Goal: Task Accomplishment & Management: Use online tool/utility

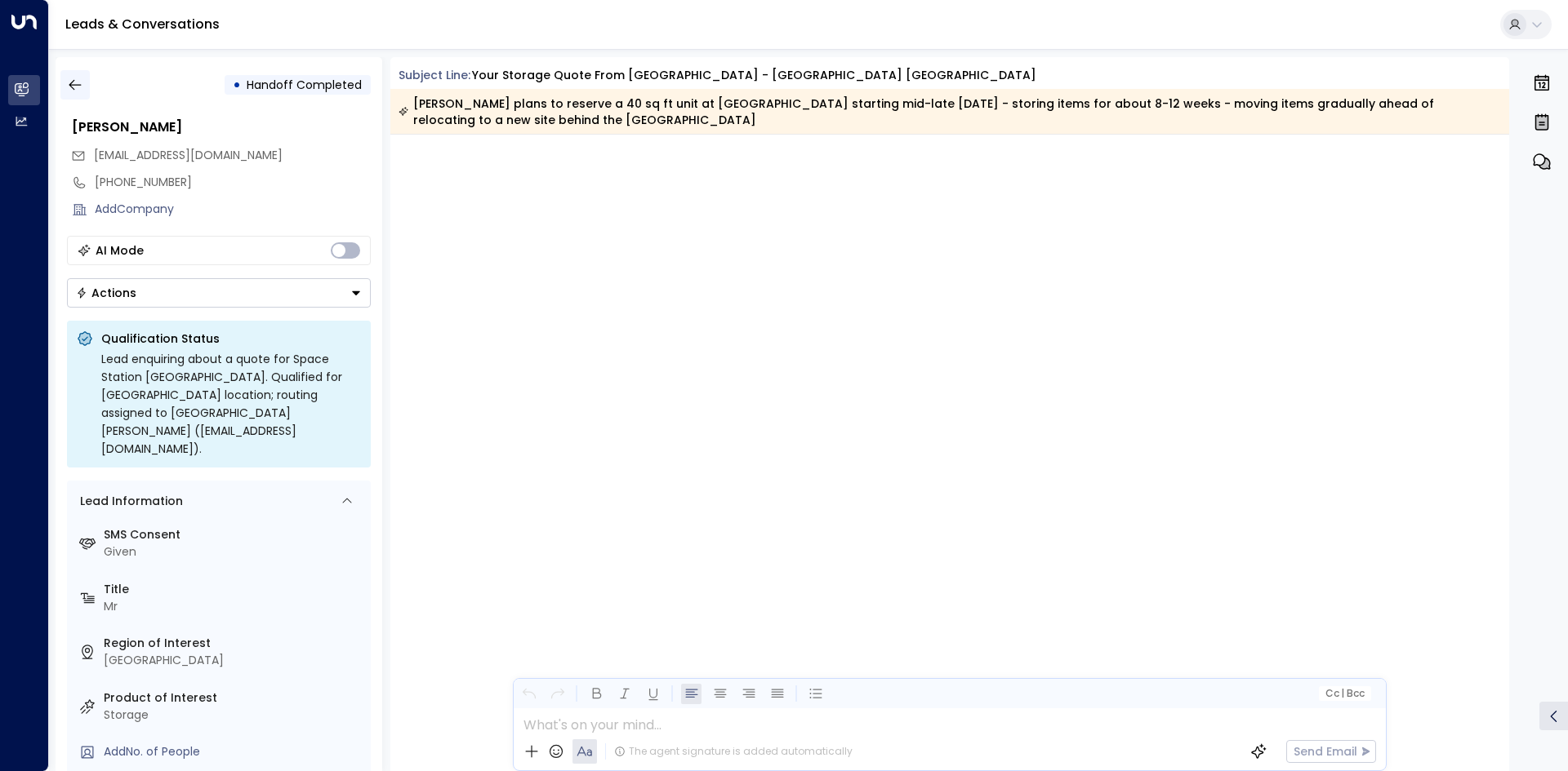
scroll to position [3898, 0]
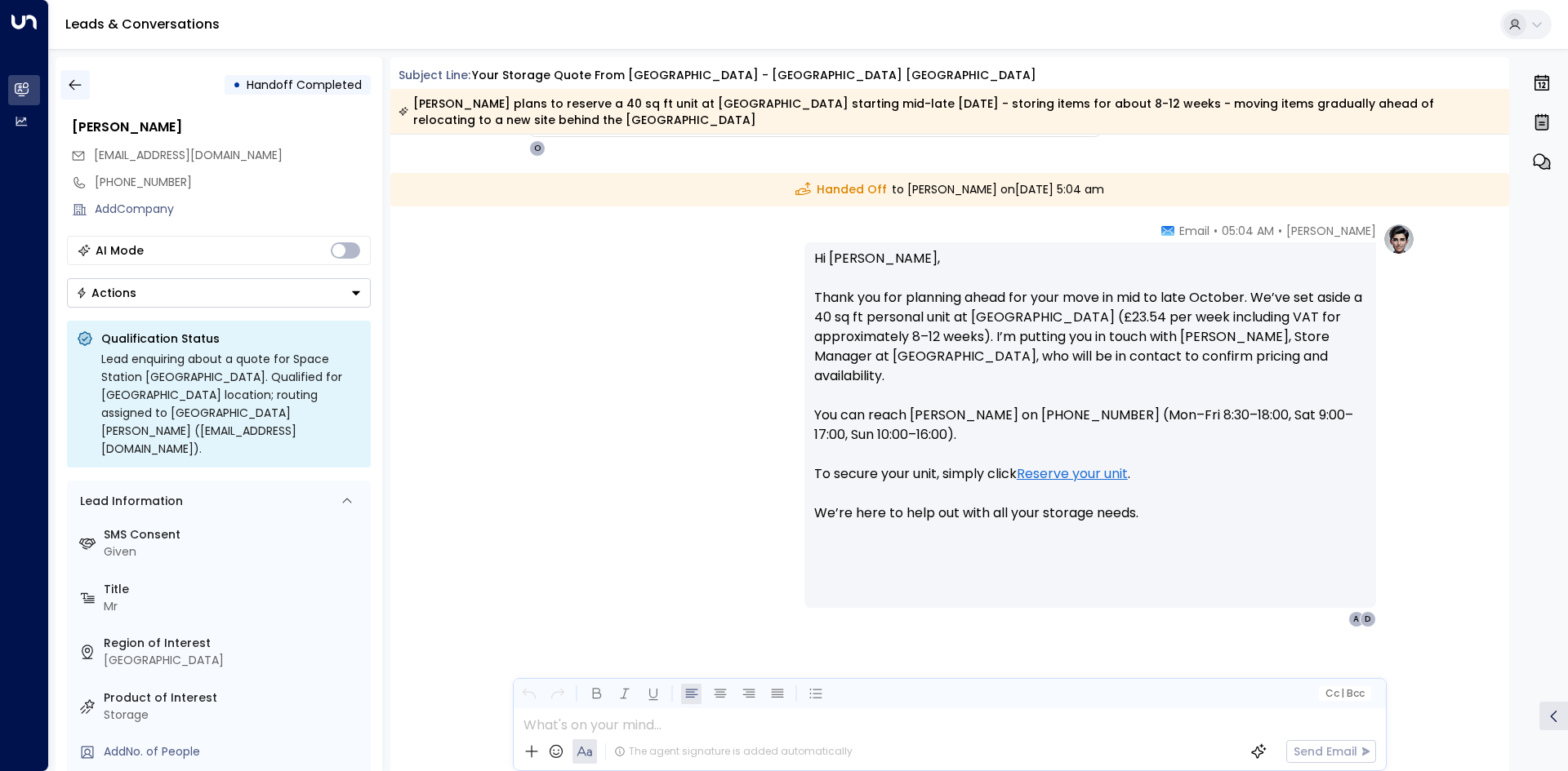
click at [84, 92] on button "button" at bounding box center [76, 85] width 30 height 30
click at [76, 89] on icon "button" at bounding box center [75, 84] width 17 height 16
click at [77, 88] on icon "button" at bounding box center [75, 84] width 17 height 16
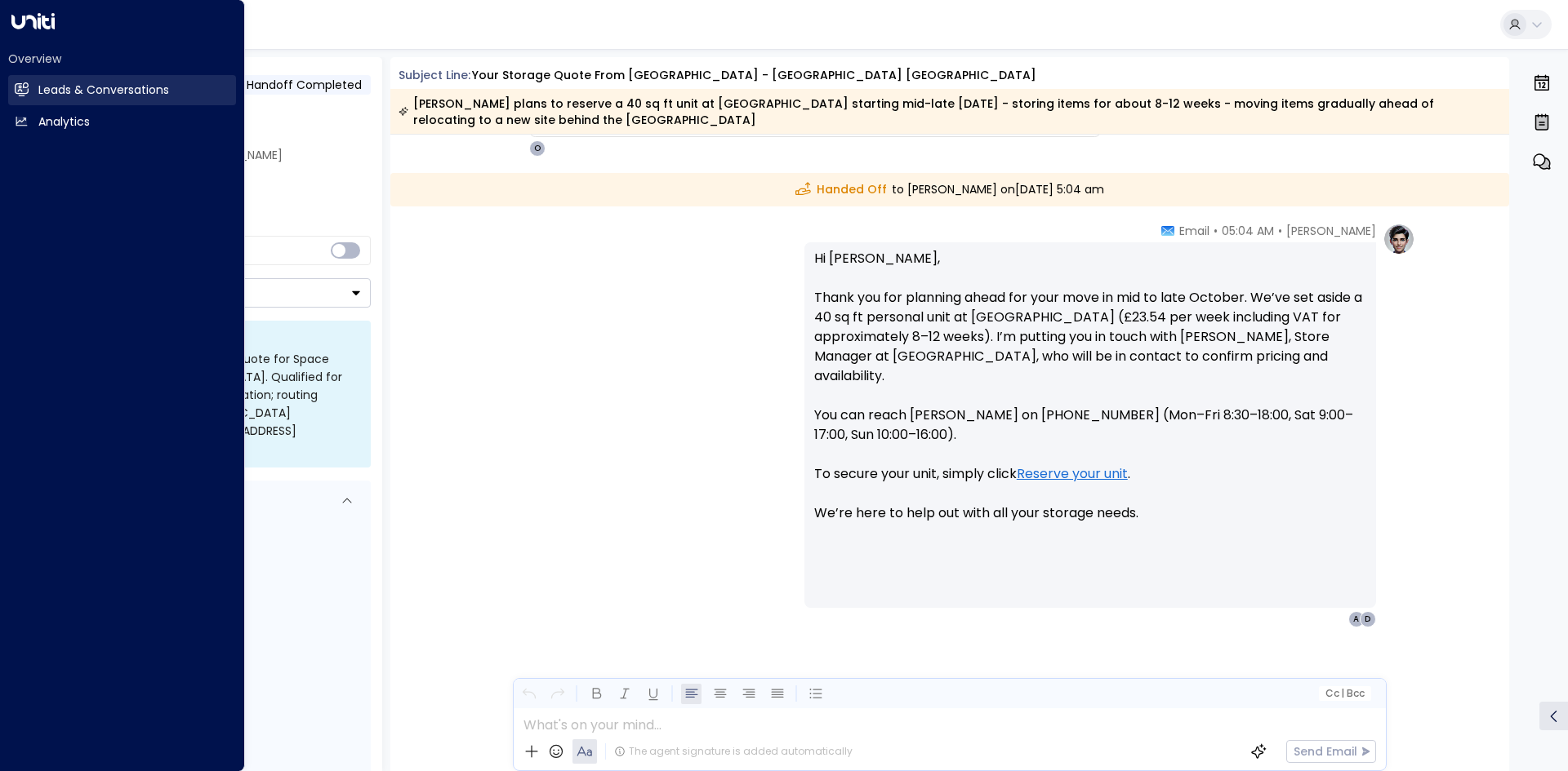
click at [30, 87] on link "Leads & Conversations Leads & Conversations" at bounding box center [122, 89] width 228 height 30
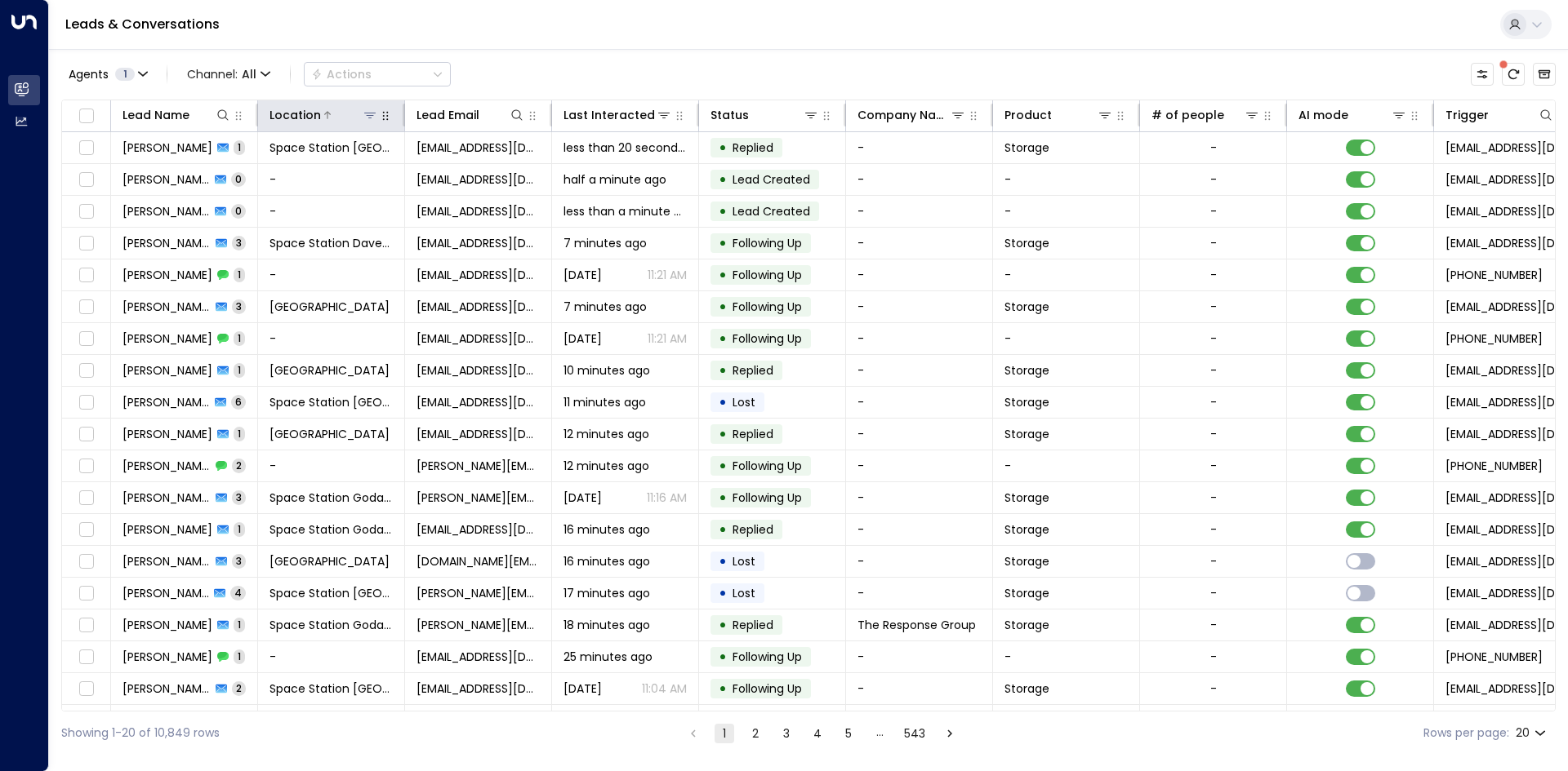
click at [370, 121] on icon at bounding box center [369, 115] width 13 height 13
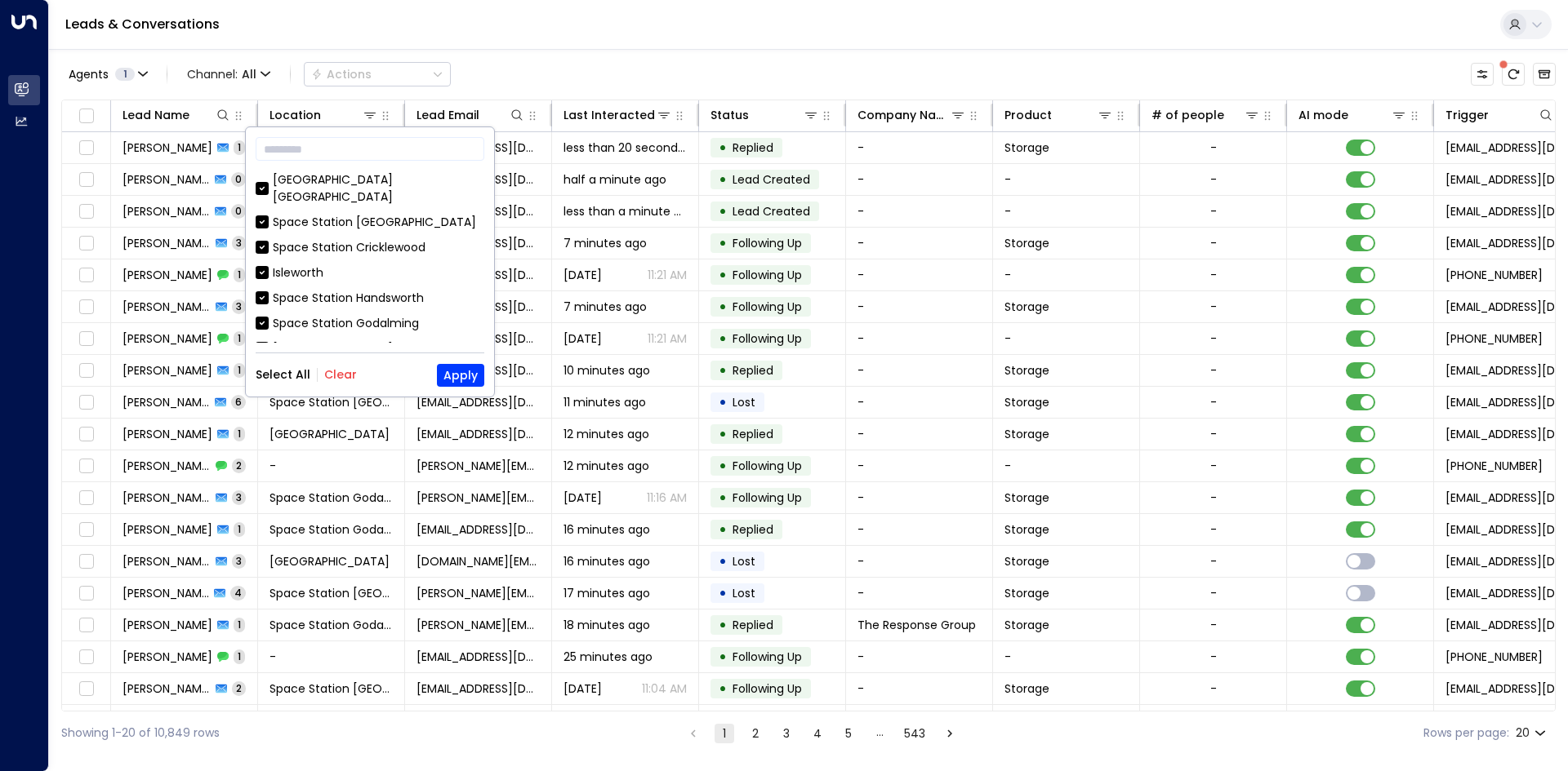
click at [340, 377] on button "Clear" at bounding box center [341, 374] width 33 height 13
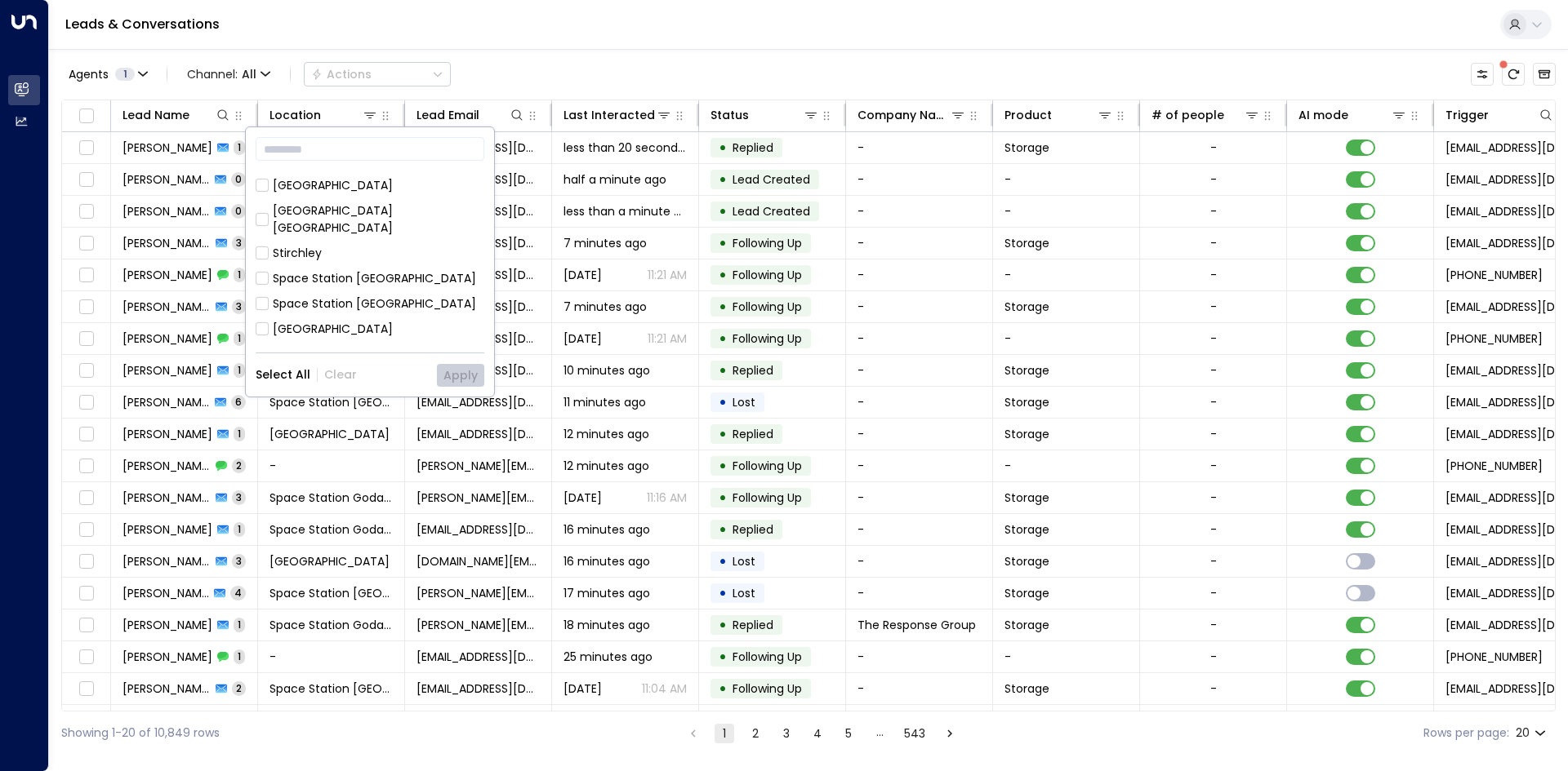
scroll to position [245, 0]
click at [406, 290] on div "[GEOGRAPHIC_DATA] [GEOGRAPHIC_DATA]" at bounding box center [378, 306] width 211 height 34
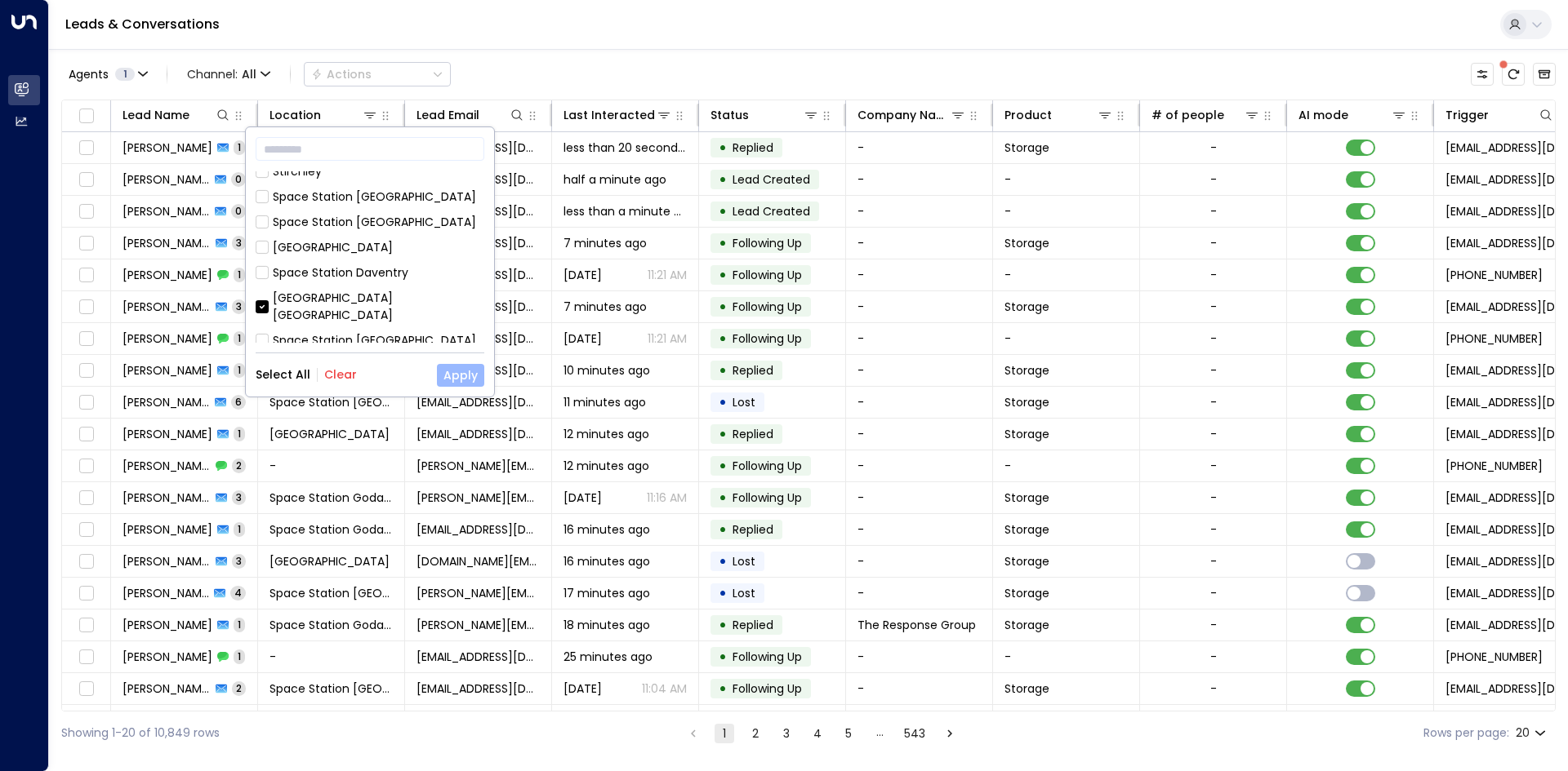
click at [466, 385] on button "Apply" at bounding box center [460, 375] width 48 height 23
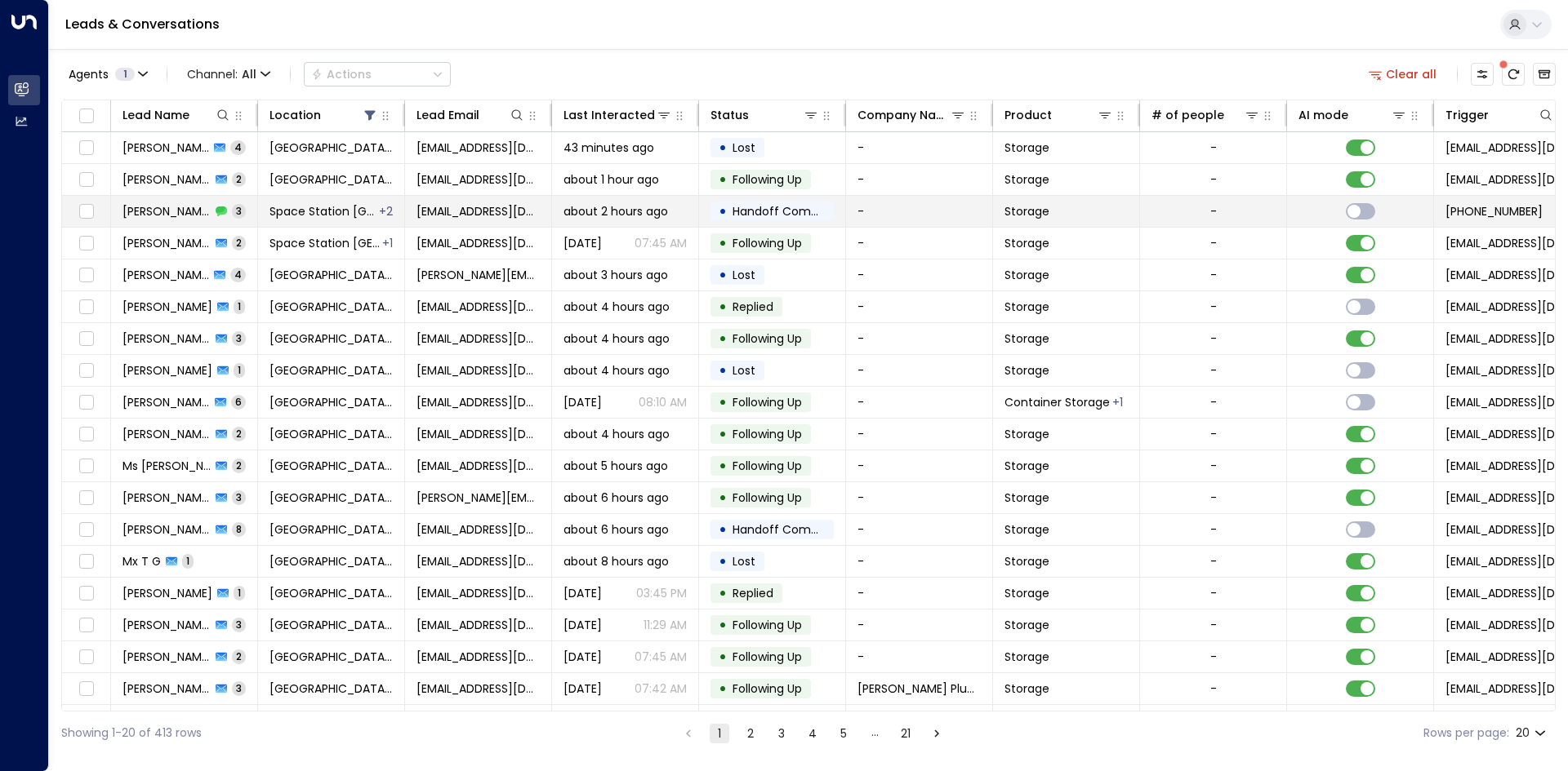
click at [258, 207] on td "Space Station Banbury + 2" at bounding box center [331, 212] width 147 height 31
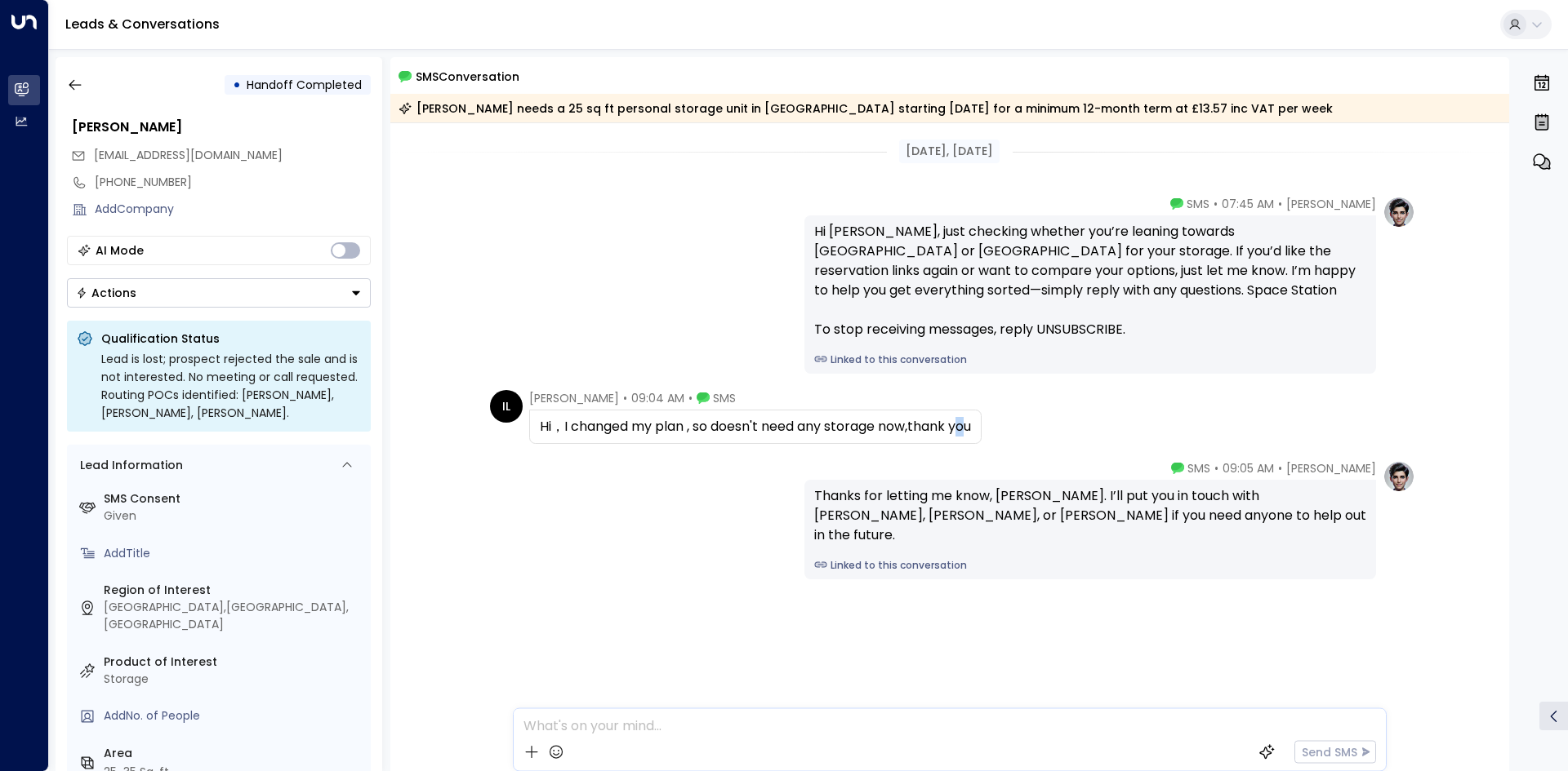
drag, startPoint x: 972, startPoint y: 416, endPoint x: 962, endPoint y: 425, distance: 13.5
click at [962, 425] on div "Hi，I changed my plan , so doesn't need any storage now,thank you" at bounding box center [755, 426] width 453 height 34
drag, startPoint x: 981, startPoint y: 427, endPoint x: 533, endPoint y: 432, distance: 448.0
click at [533, 432] on div "Hi，I changed my plan , so doesn't need any storage now,thank you" at bounding box center [755, 426] width 453 height 34
copy div "Hi，I changed my plan , so doesn't need any storage now,thank you"
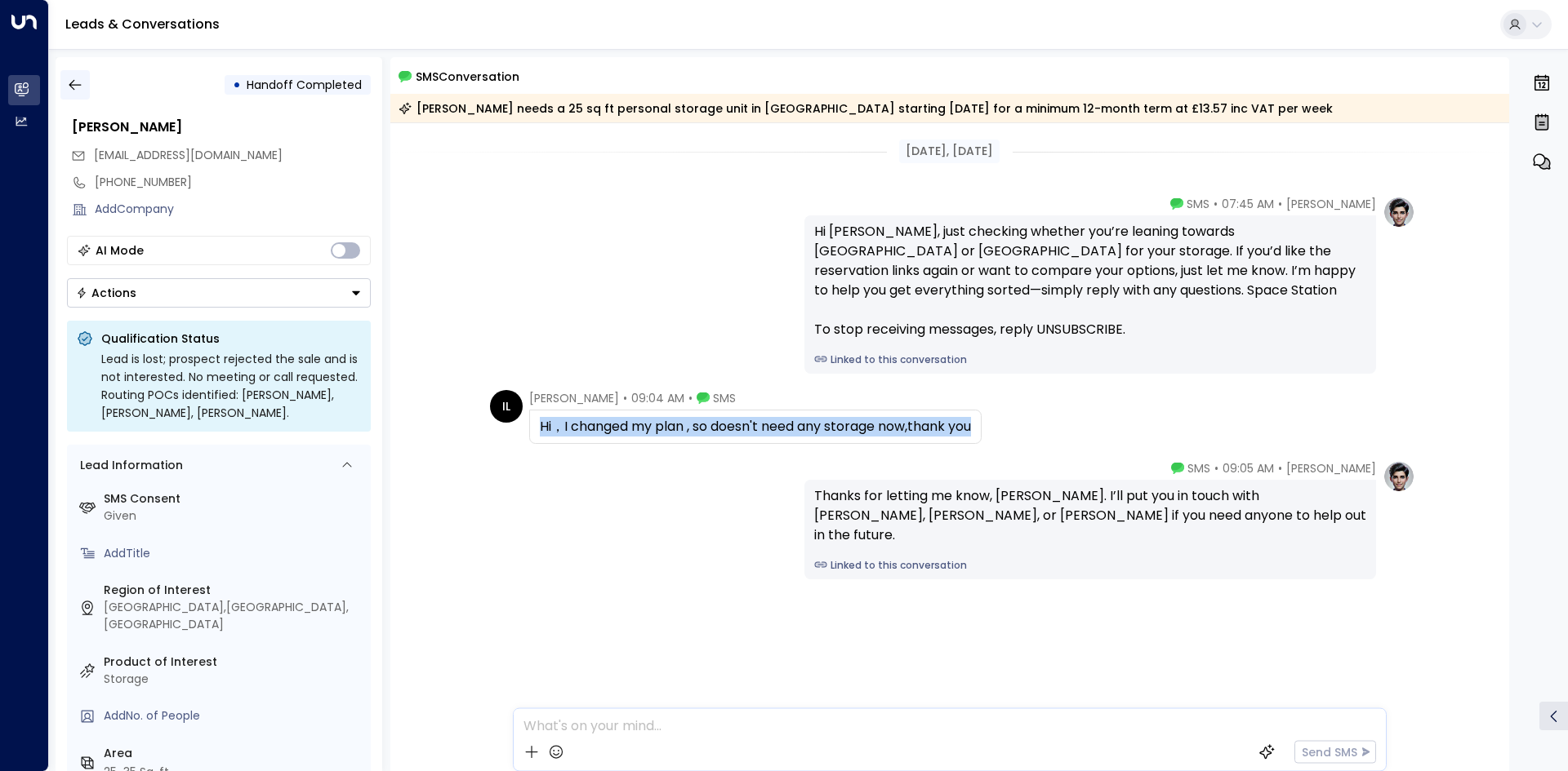
click at [83, 91] on button "button" at bounding box center [76, 85] width 30 height 30
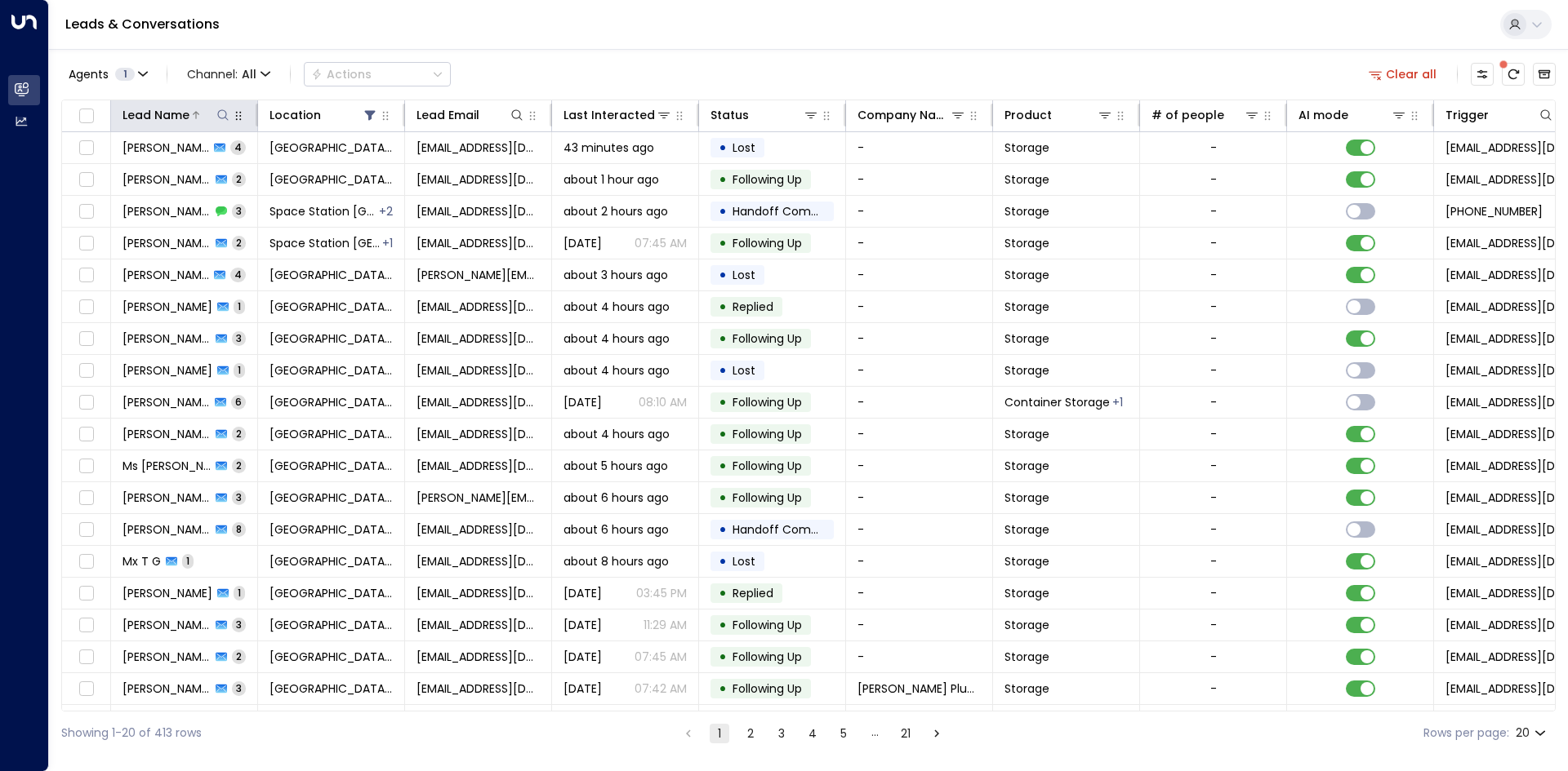
click at [215, 110] on button at bounding box center [222, 115] width 17 height 16
type input "********"
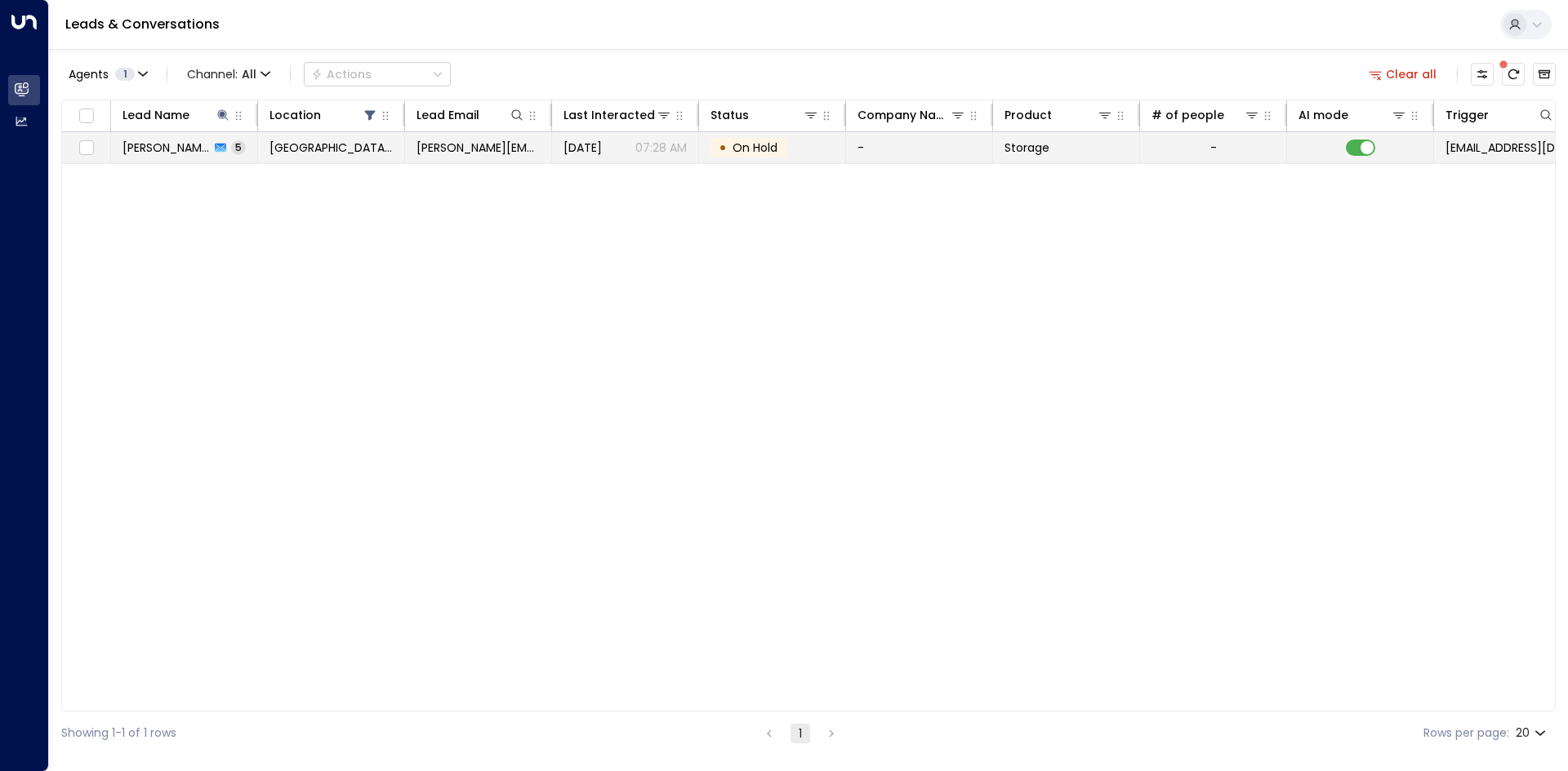
click at [646, 141] on p "07:28 AM" at bounding box center [660, 148] width 51 height 16
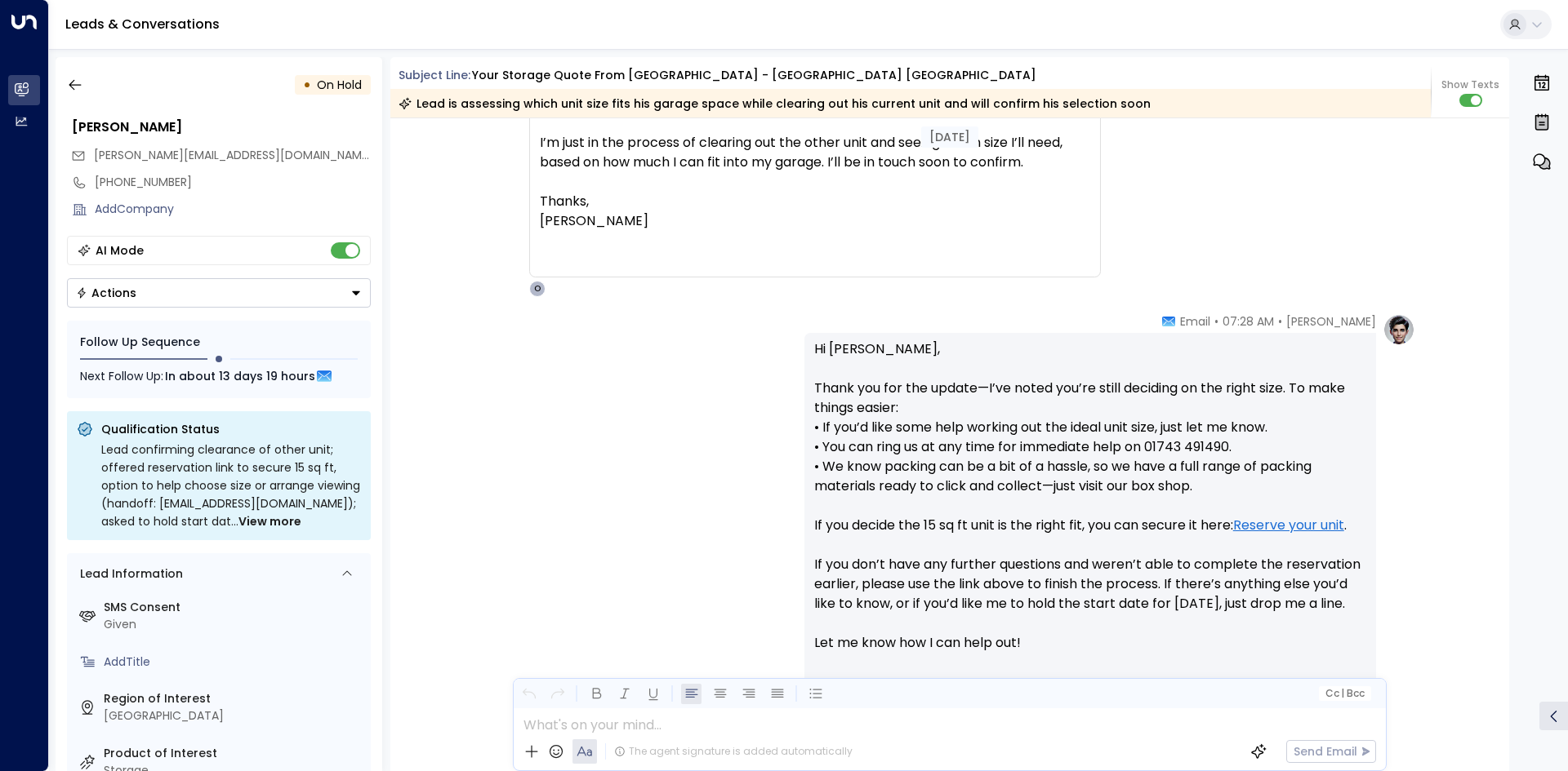
scroll to position [2738, 0]
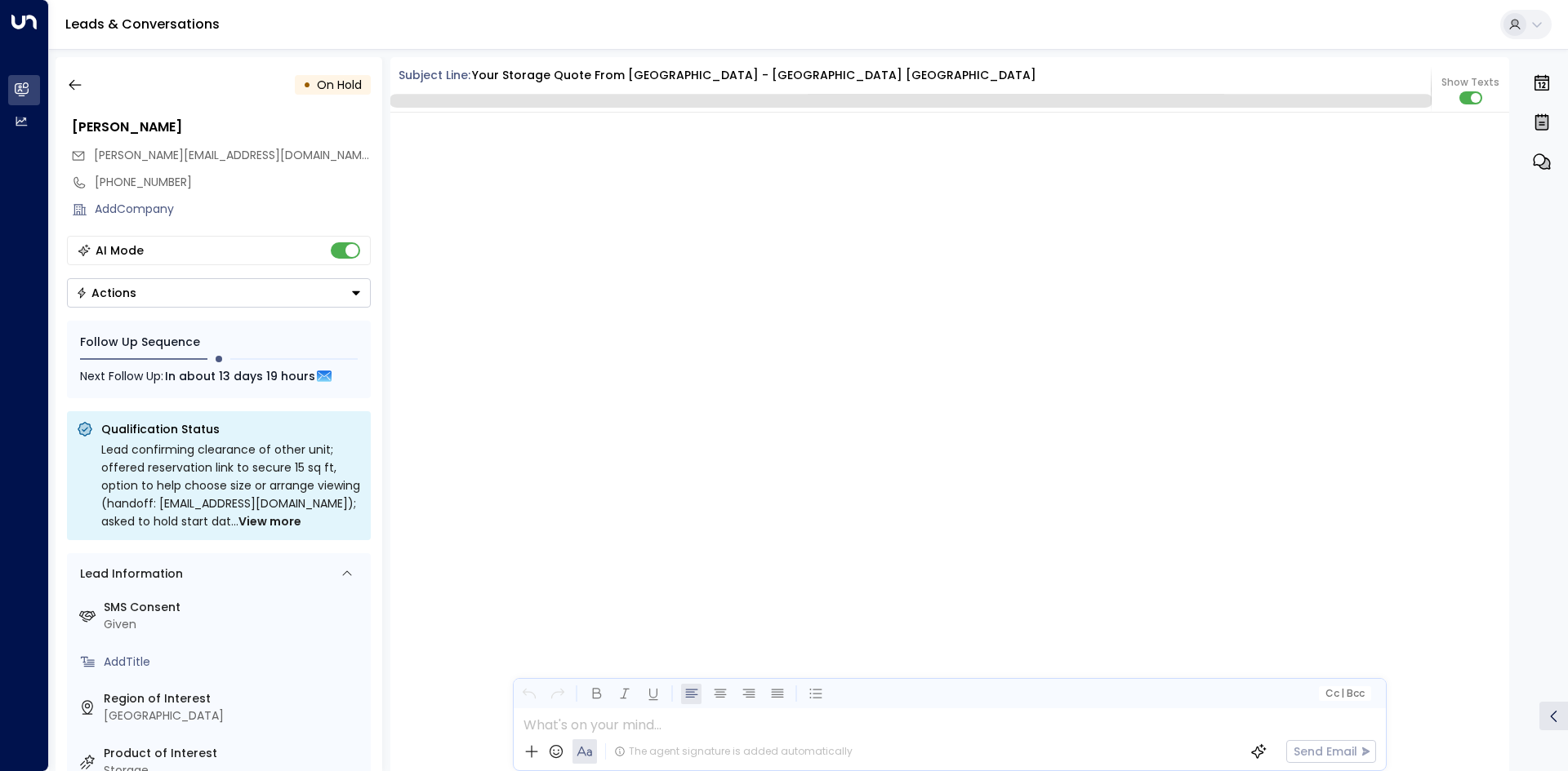
scroll to position [2297, 0]
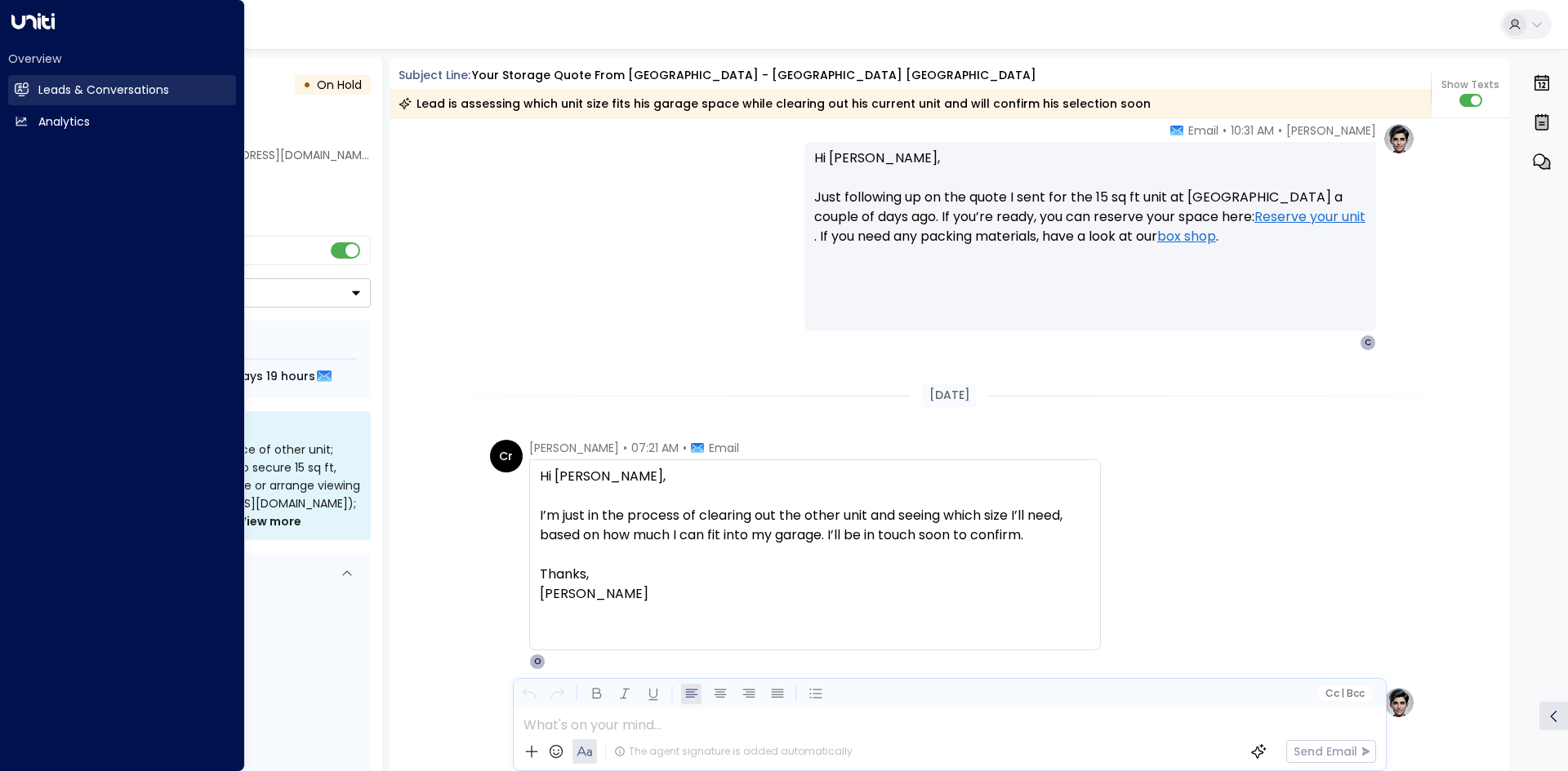
click at [22, 84] on icon at bounding box center [22, 89] width 14 height 10
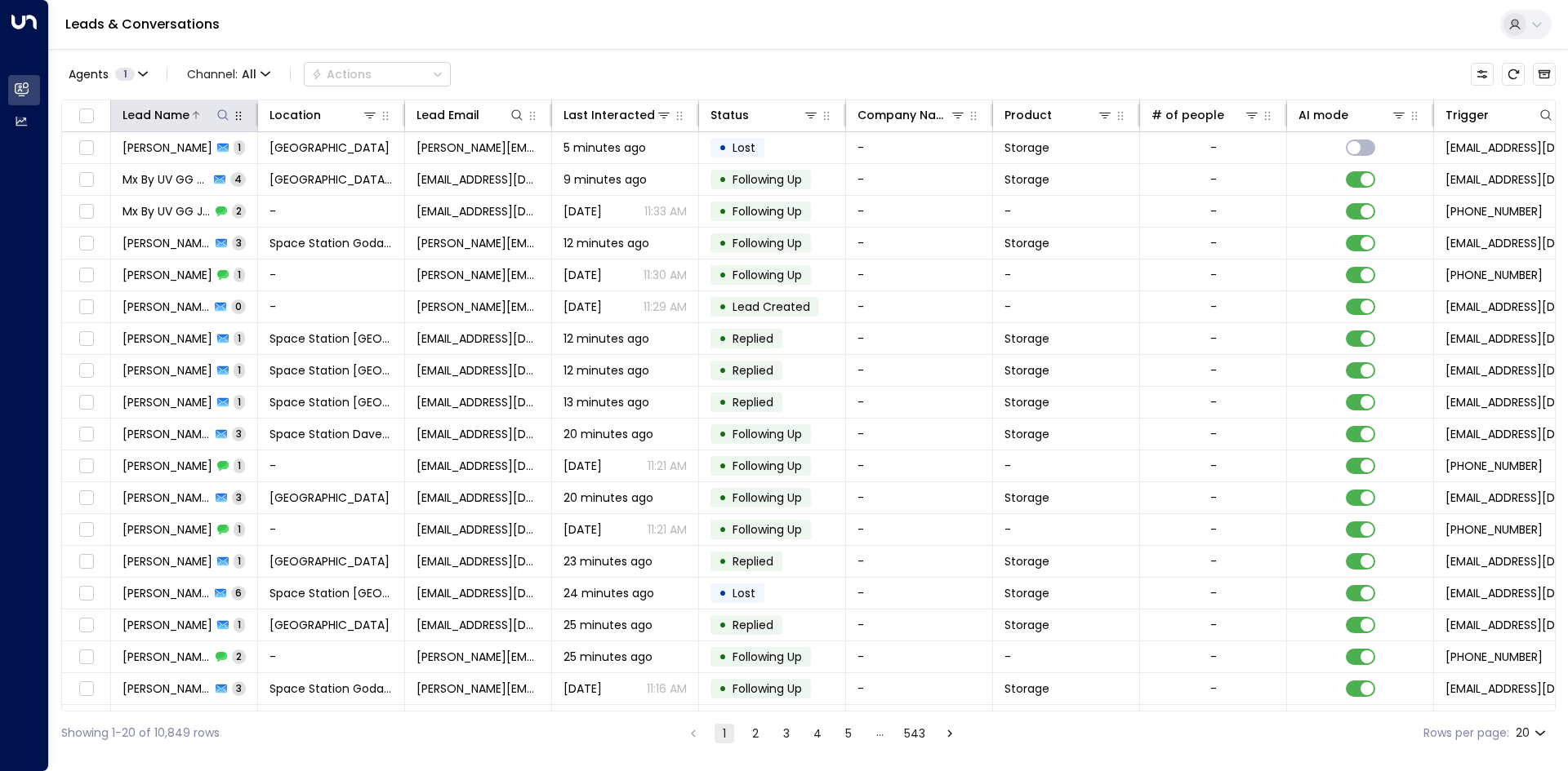
click at [222, 122] on button at bounding box center [222, 115] width 17 height 16
type input "*******"
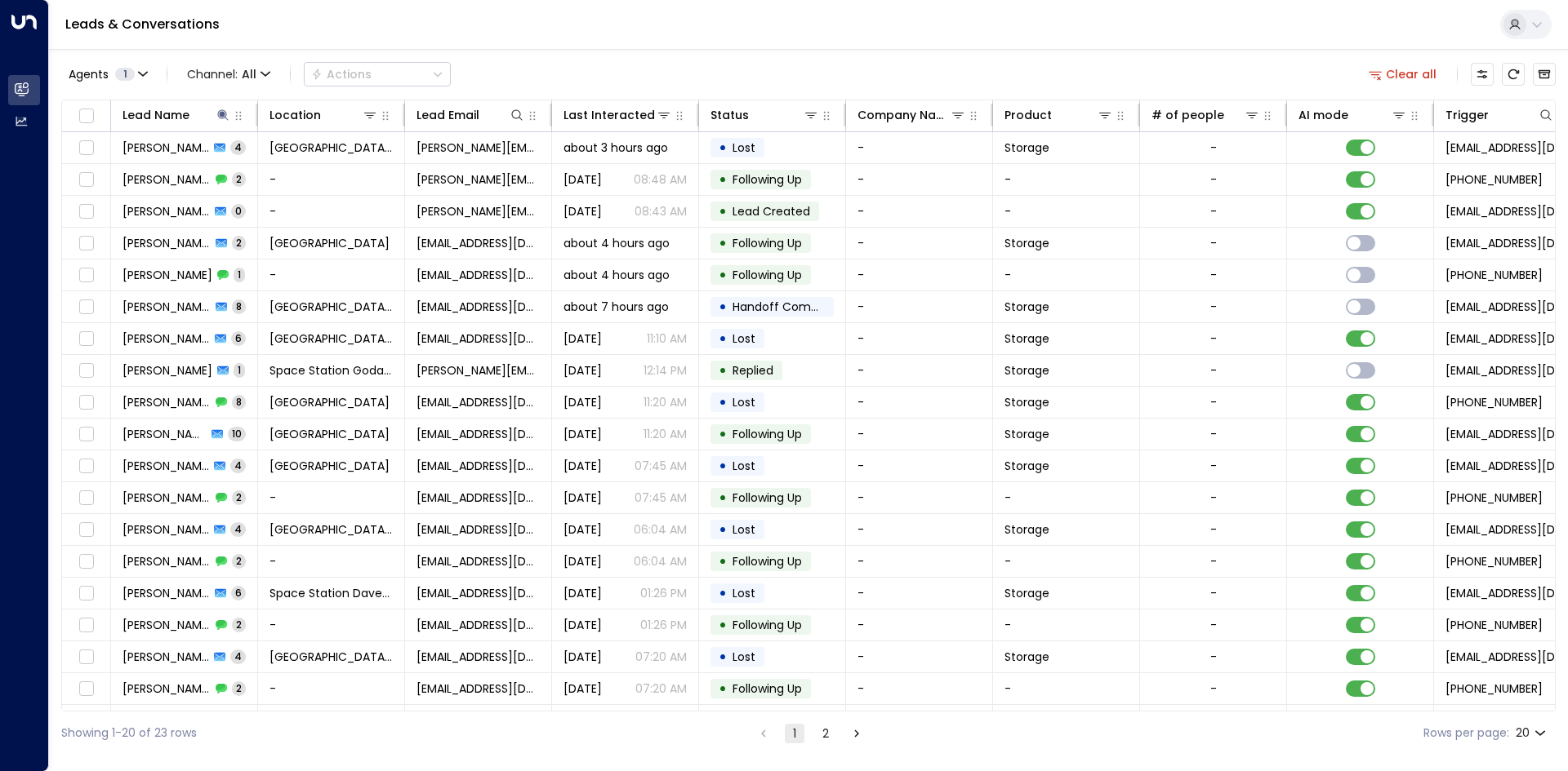
click at [680, 49] on div "Leads & Conversations" at bounding box center [808, 24] width 1518 height 49
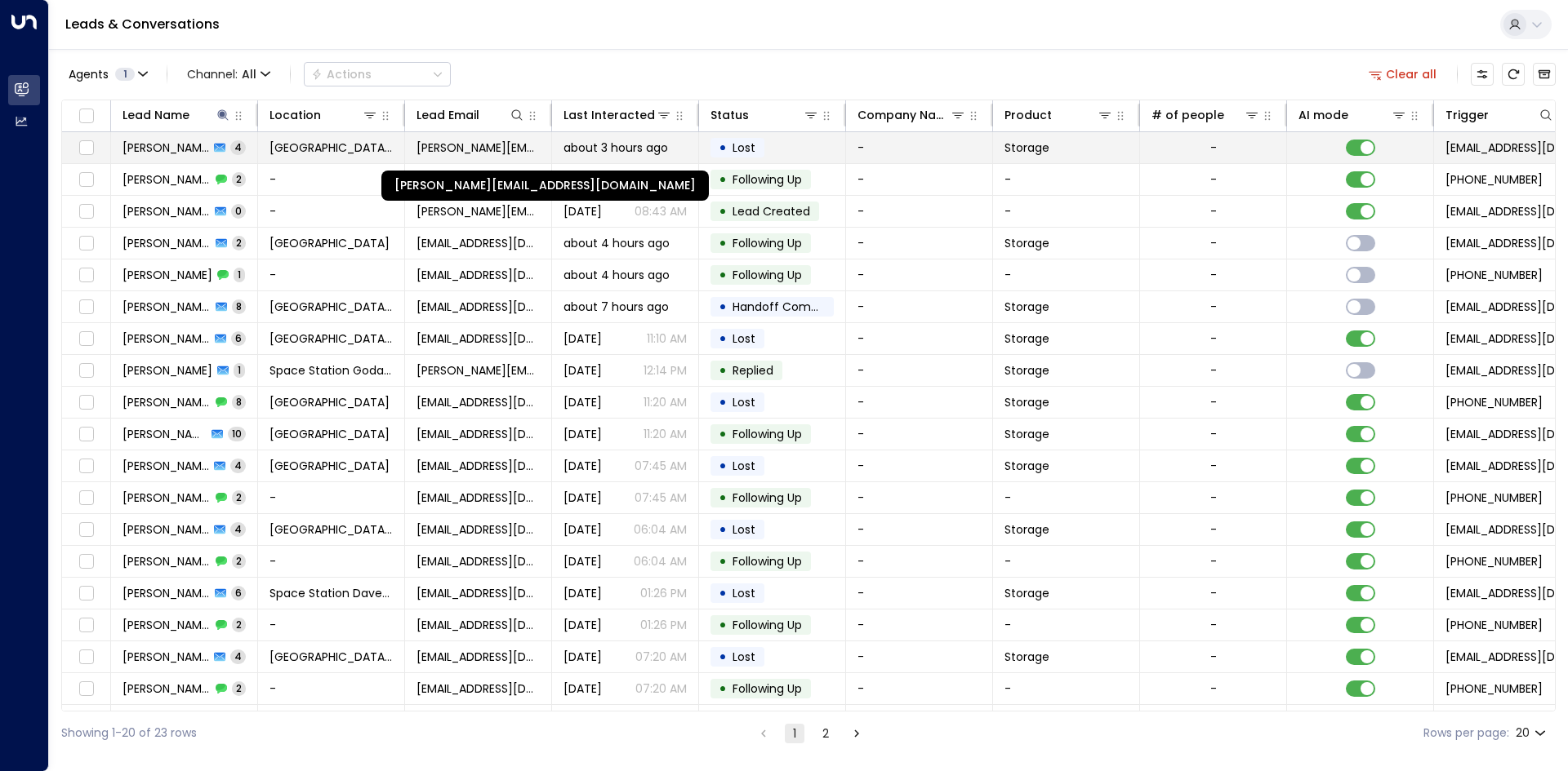
click at [433, 151] on span "[PERSON_NAME][EMAIL_ADDRESS][DOMAIN_NAME]" at bounding box center [478, 148] width 123 height 16
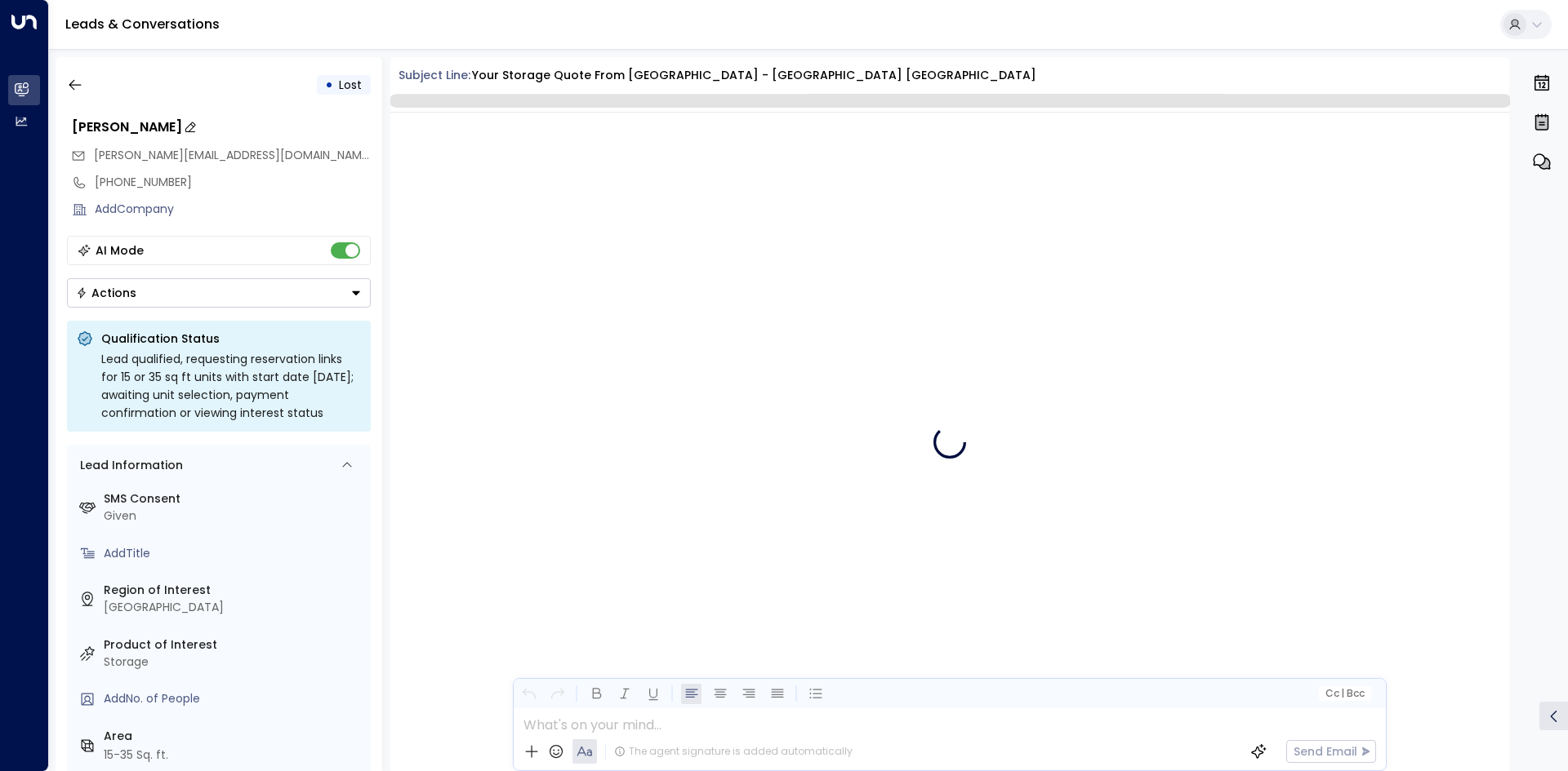
scroll to position [3122, 0]
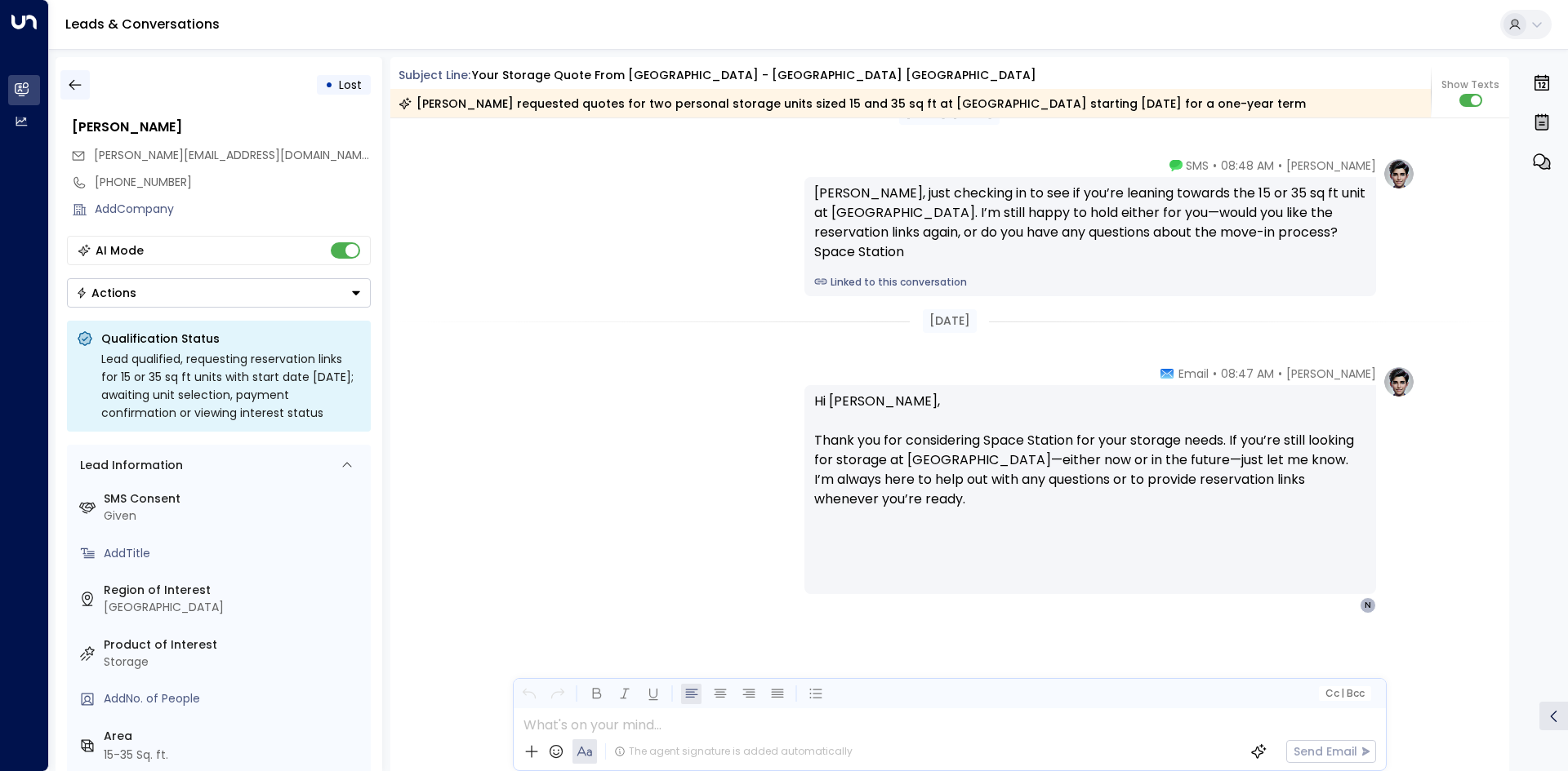
click at [83, 80] on button "button" at bounding box center [76, 85] width 30 height 30
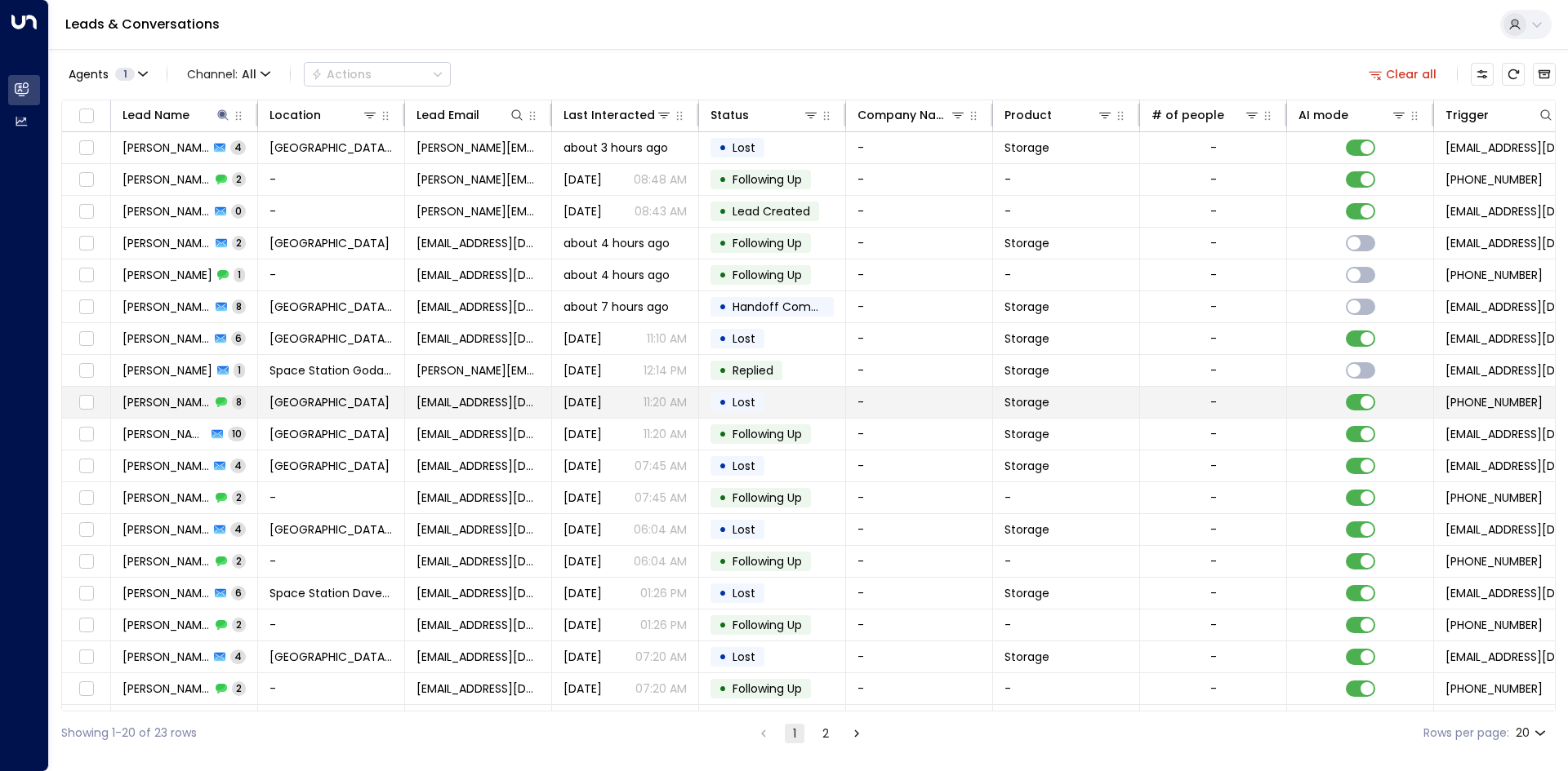
click at [387, 404] on span "[GEOGRAPHIC_DATA]" at bounding box center [329, 402] width 120 height 16
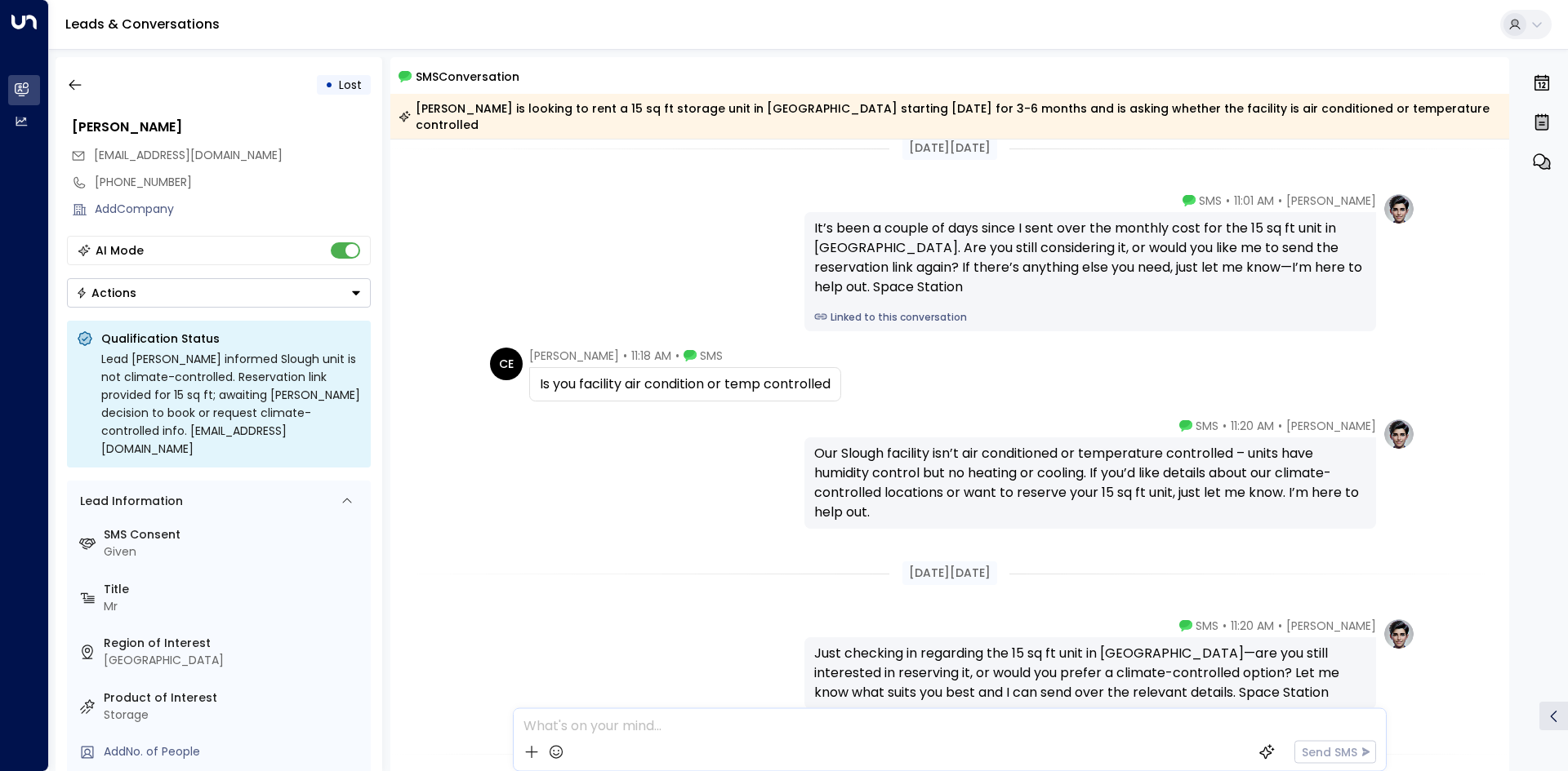
scroll to position [535, 0]
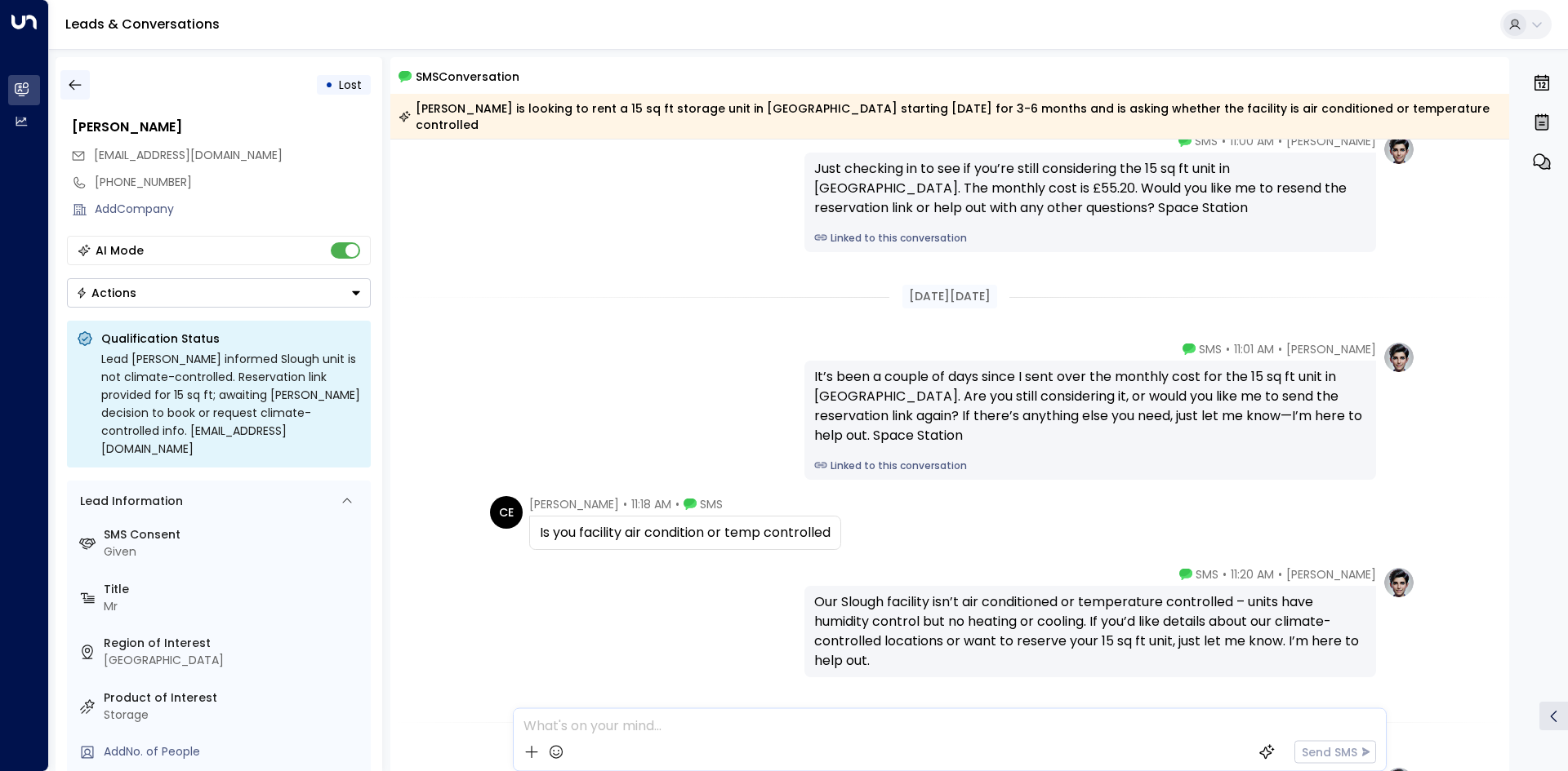
click at [83, 86] on button "button" at bounding box center [76, 85] width 30 height 30
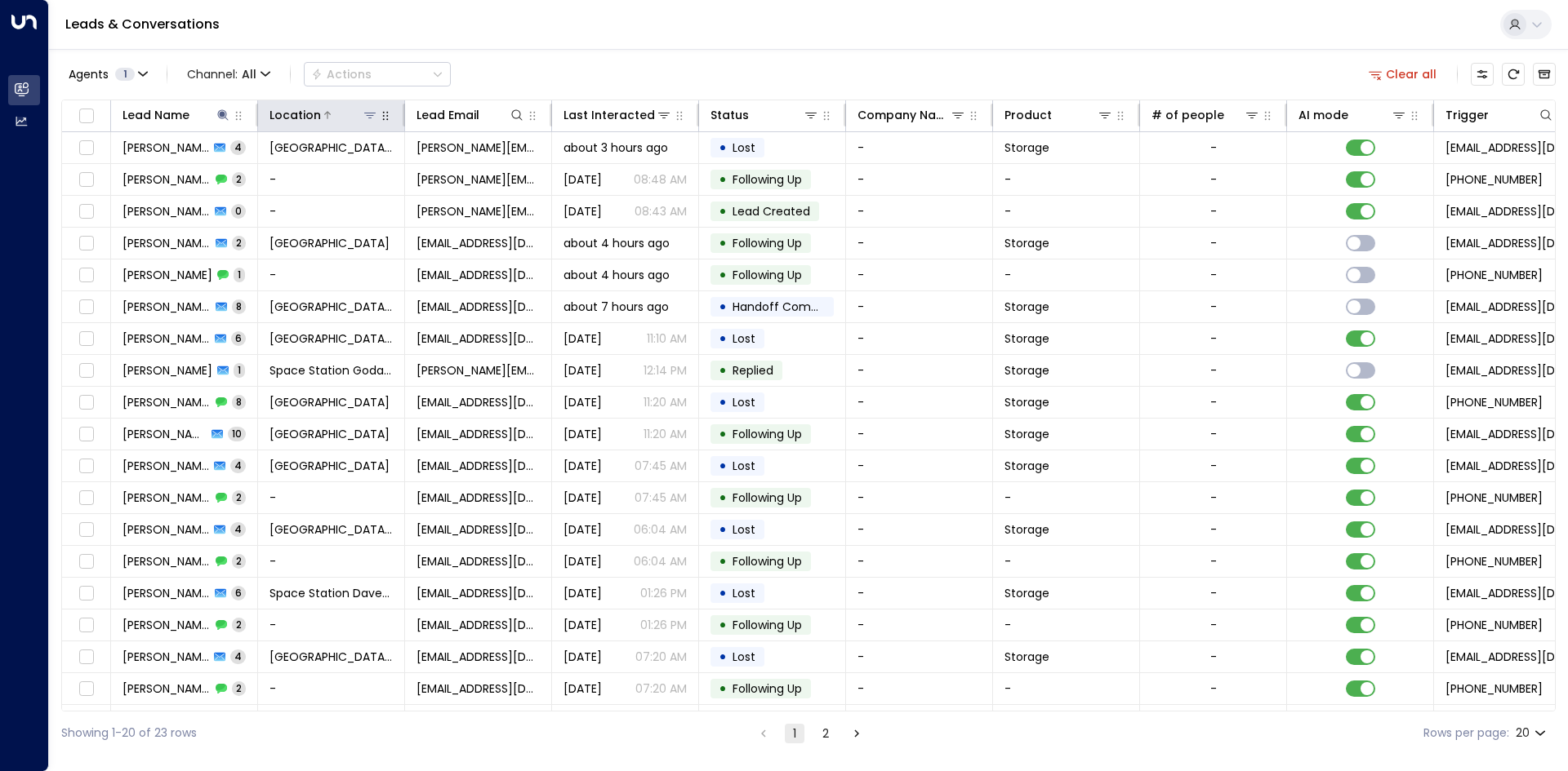
click at [369, 115] on icon at bounding box center [369, 115] width 11 height 6
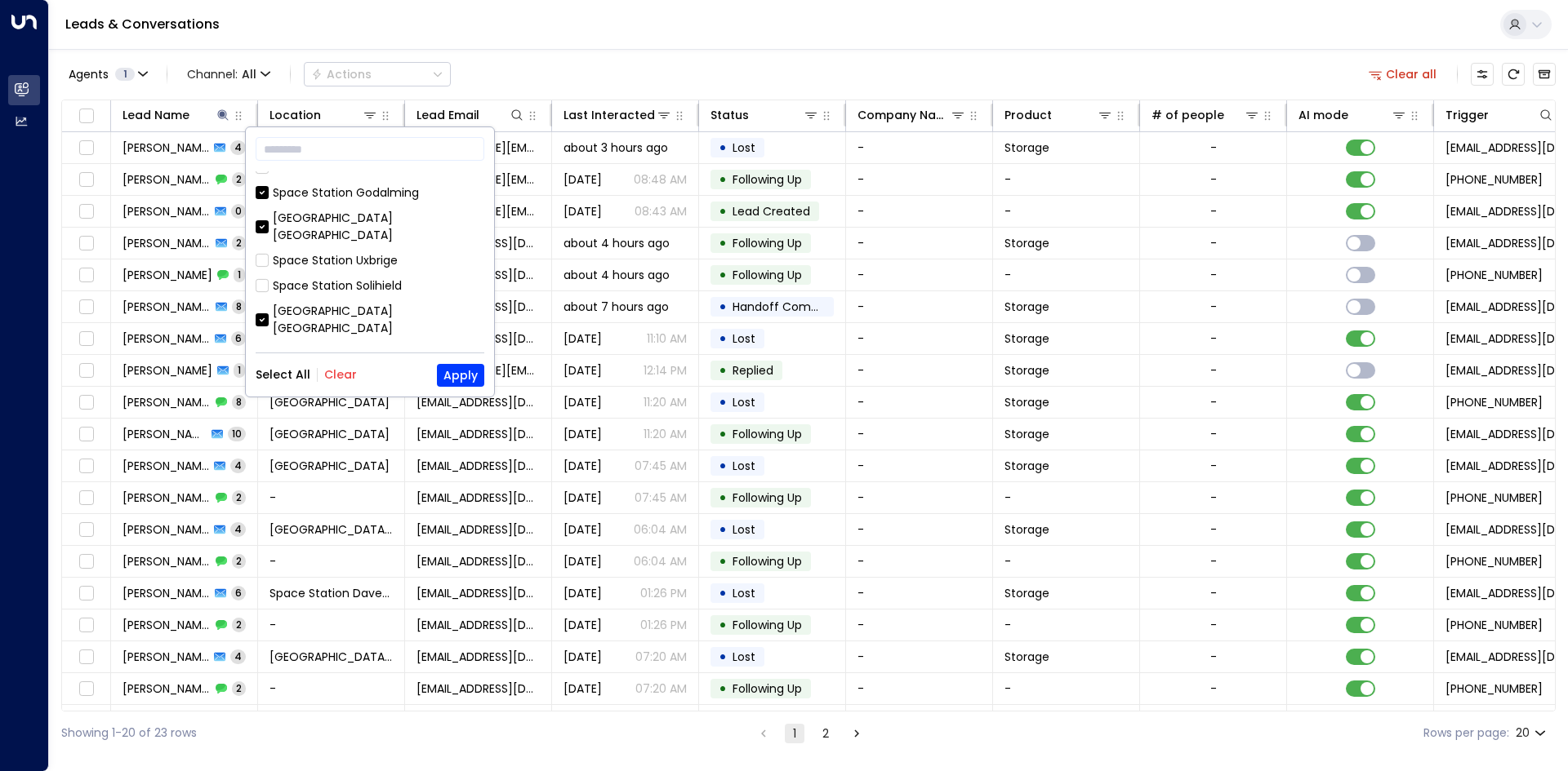
scroll to position [408, 0]
click at [347, 377] on button "Clear" at bounding box center [341, 374] width 33 height 13
click at [371, 388] on div "[GEOGRAPHIC_DATA] [GEOGRAPHIC_DATA]" at bounding box center [378, 405] width 211 height 34
click at [465, 377] on button "Apply" at bounding box center [460, 375] width 48 height 23
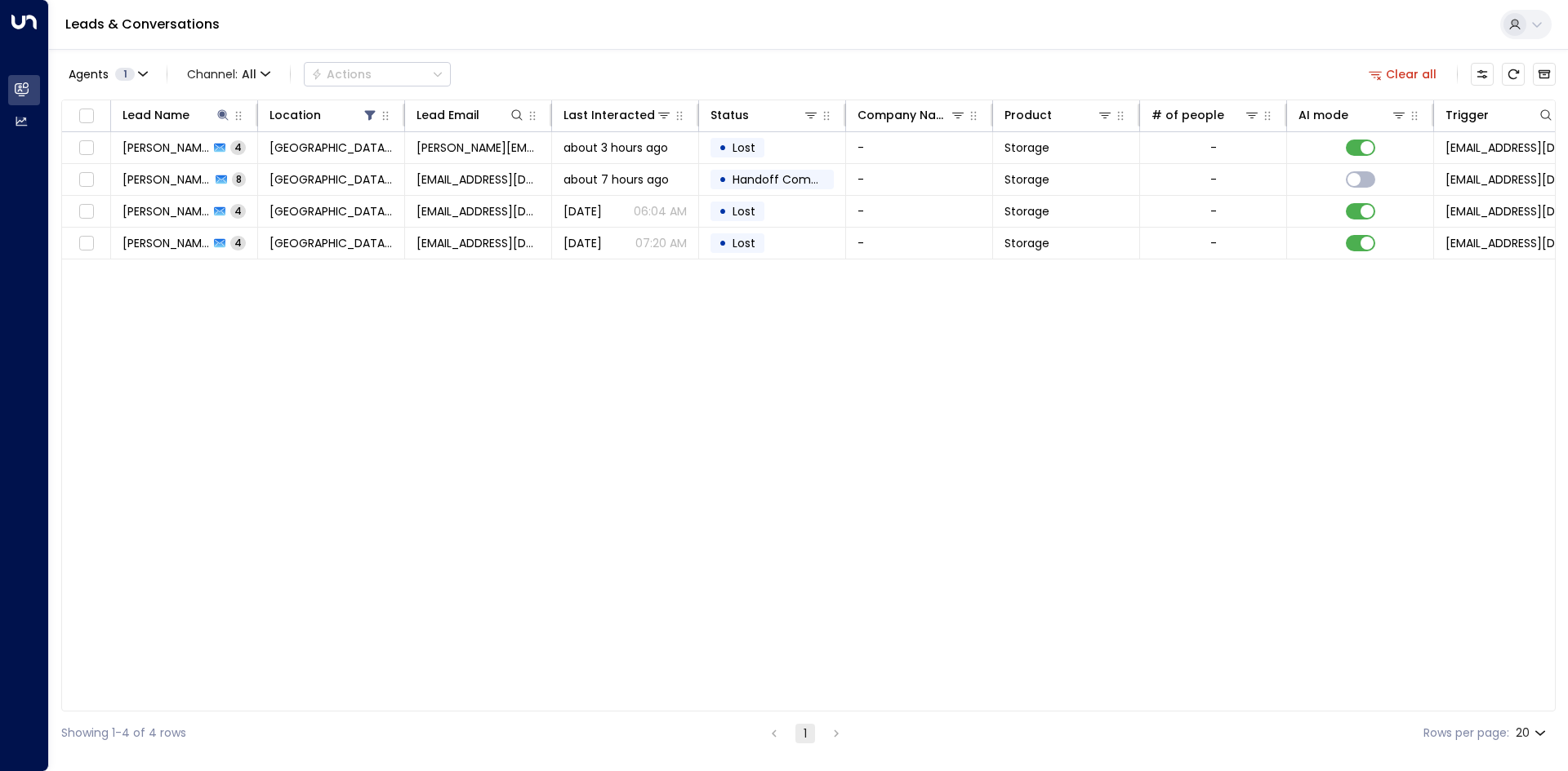
click at [267, 193] on td "[GEOGRAPHIC_DATA] [GEOGRAPHIC_DATA]" at bounding box center [331, 180] width 147 height 31
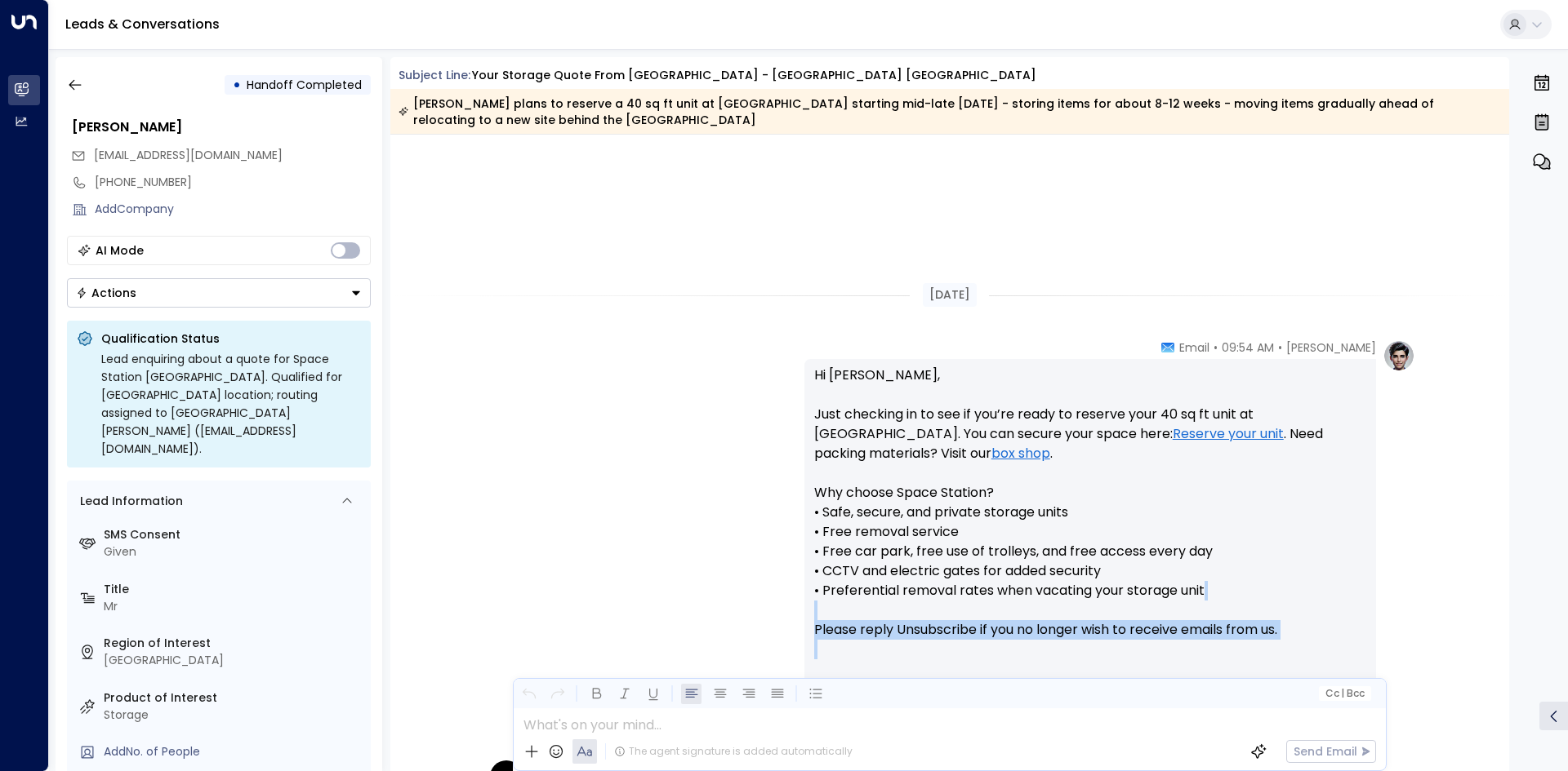
scroll to position [1330, 0]
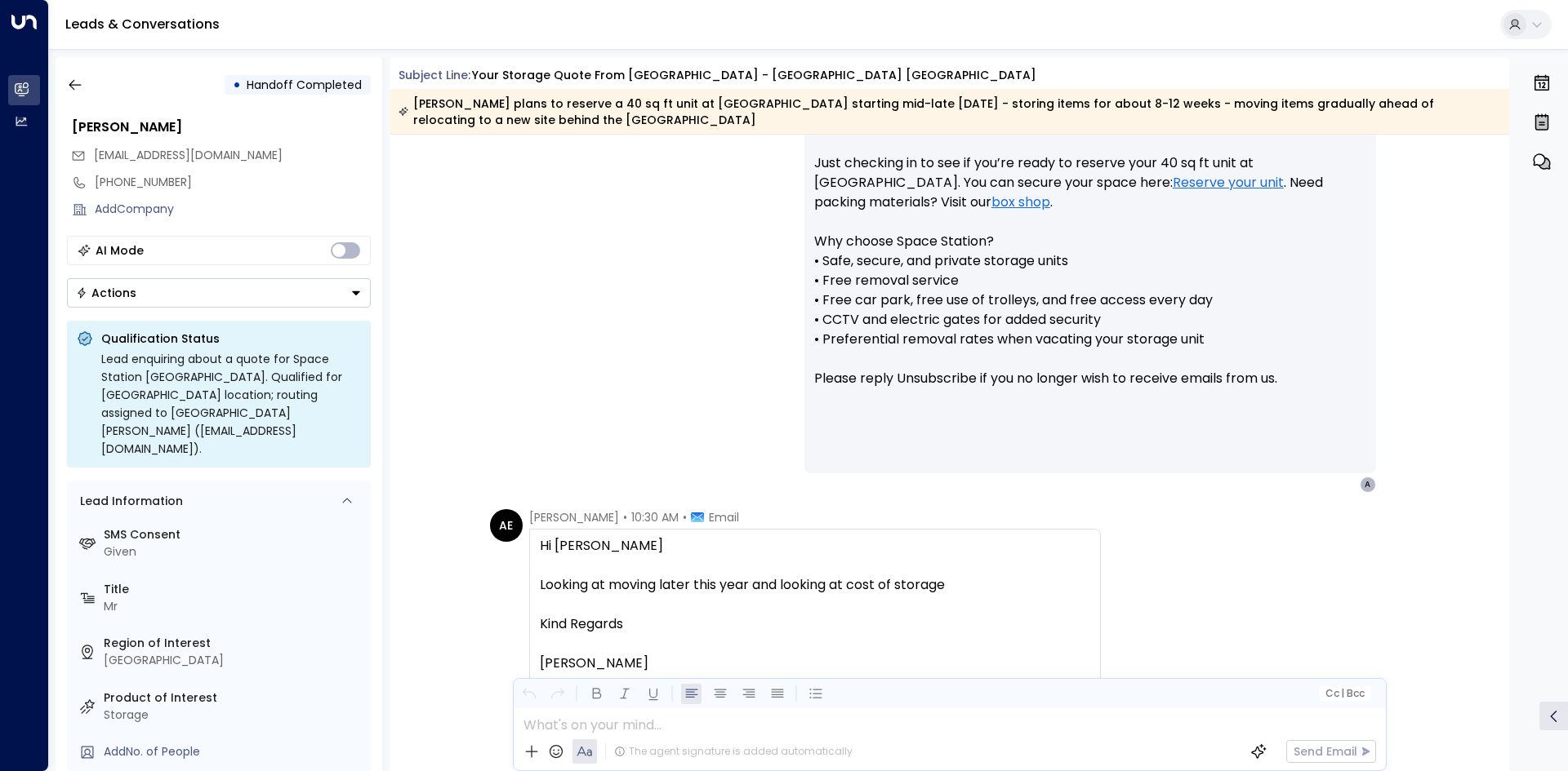
drag, startPoint x: 612, startPoint y: 377, endPoint x: 533, endPoint y: 535, distance: 176.6
copy div
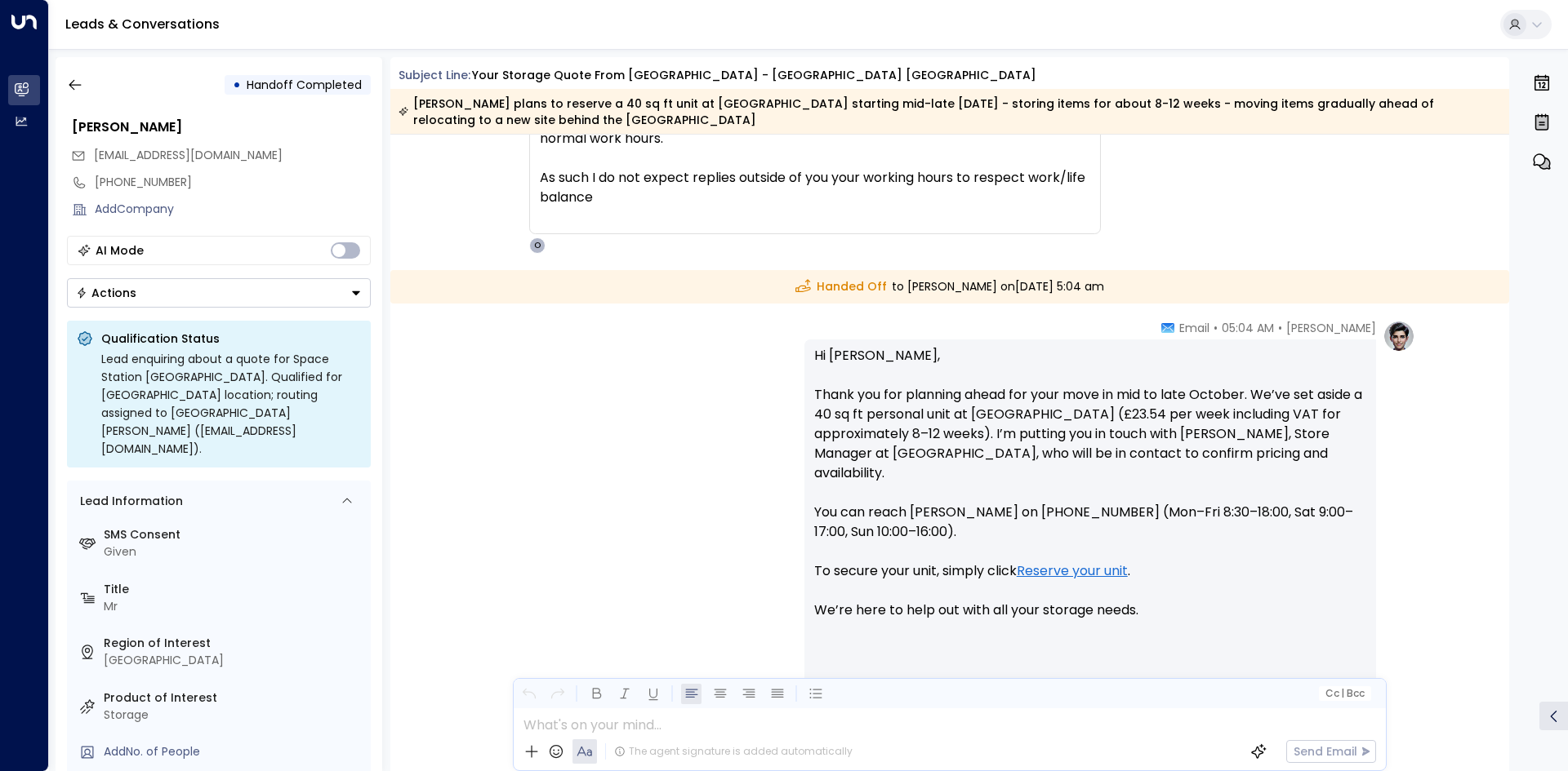
scroll to position [3637, 0]
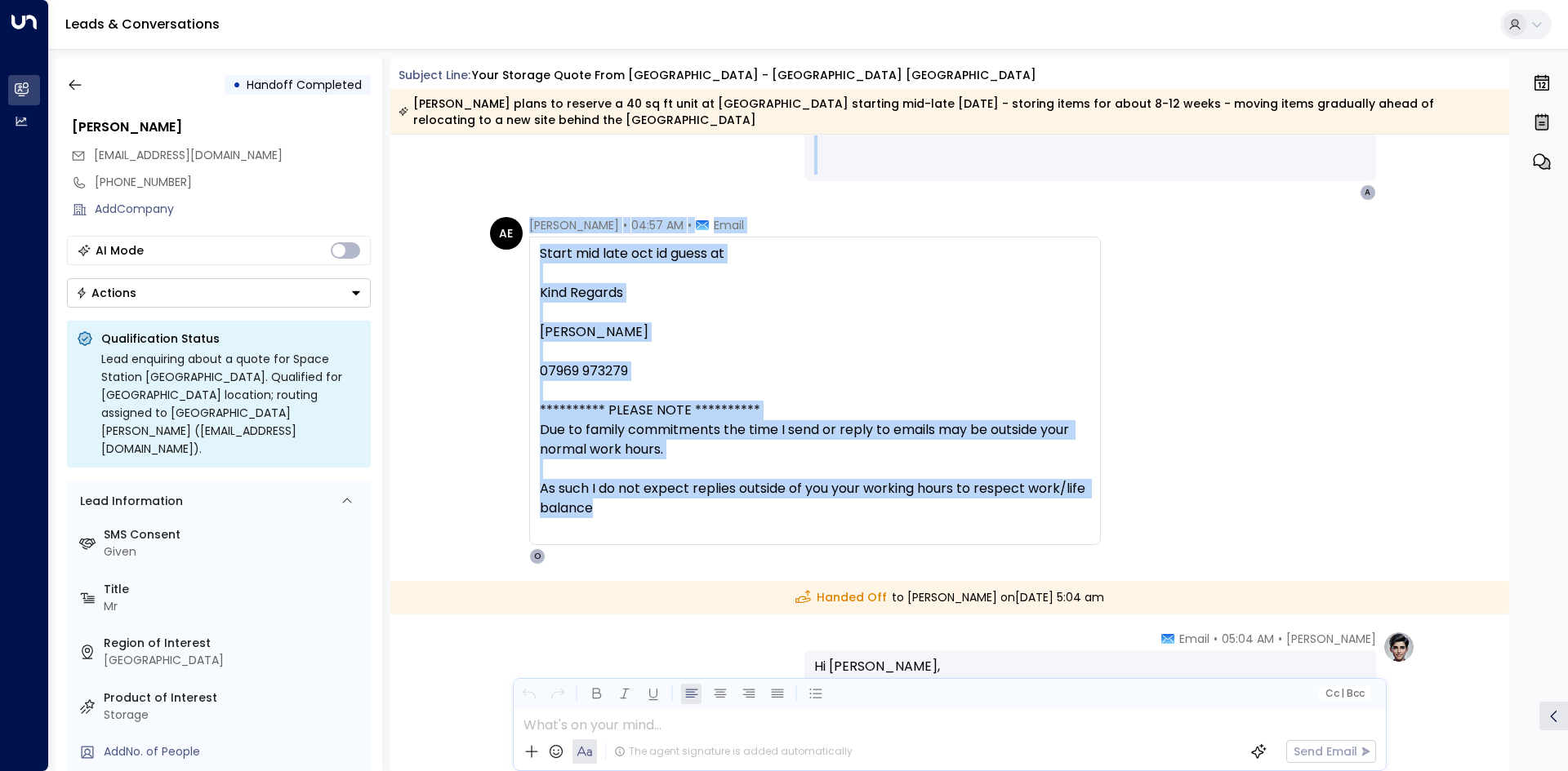
drag, startPoint x: 810, startPoint y: 293, endPoint x: 748, endPoint y: 511, distance: 226.6
copy div "**********"
